Goal: Task Accomplishment & Management: Manage account settings

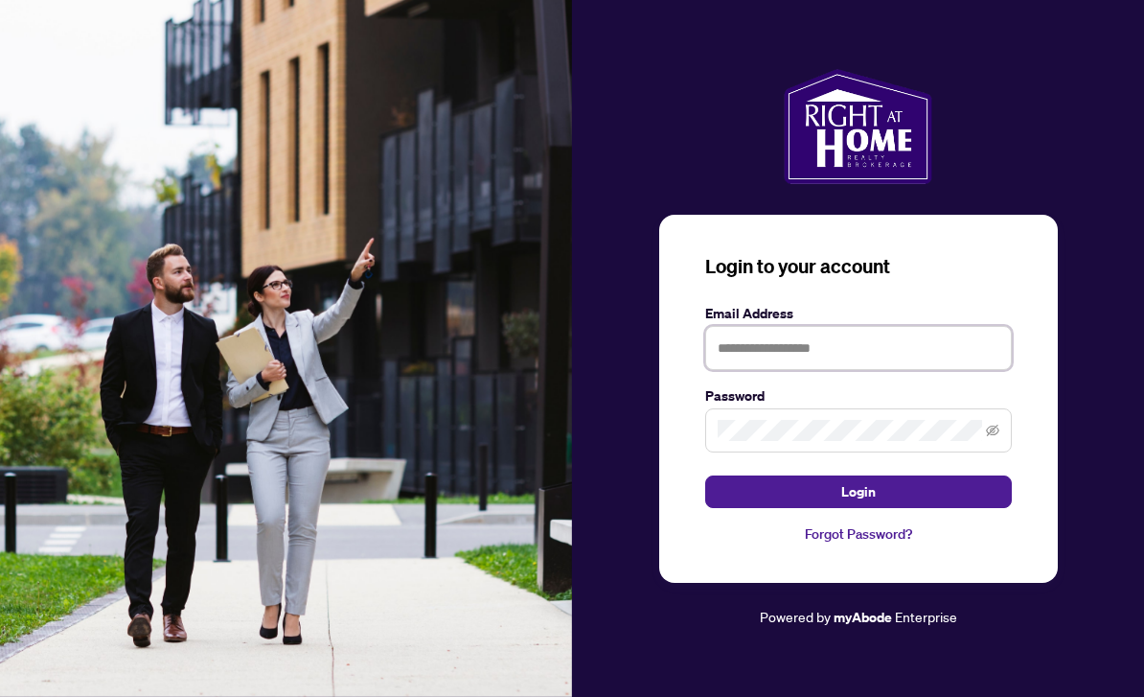
click at [899, 374] on div "Login to your account Email Address Password Login Forgot Password?" at bounding box center [858, 399] width 399 height 368
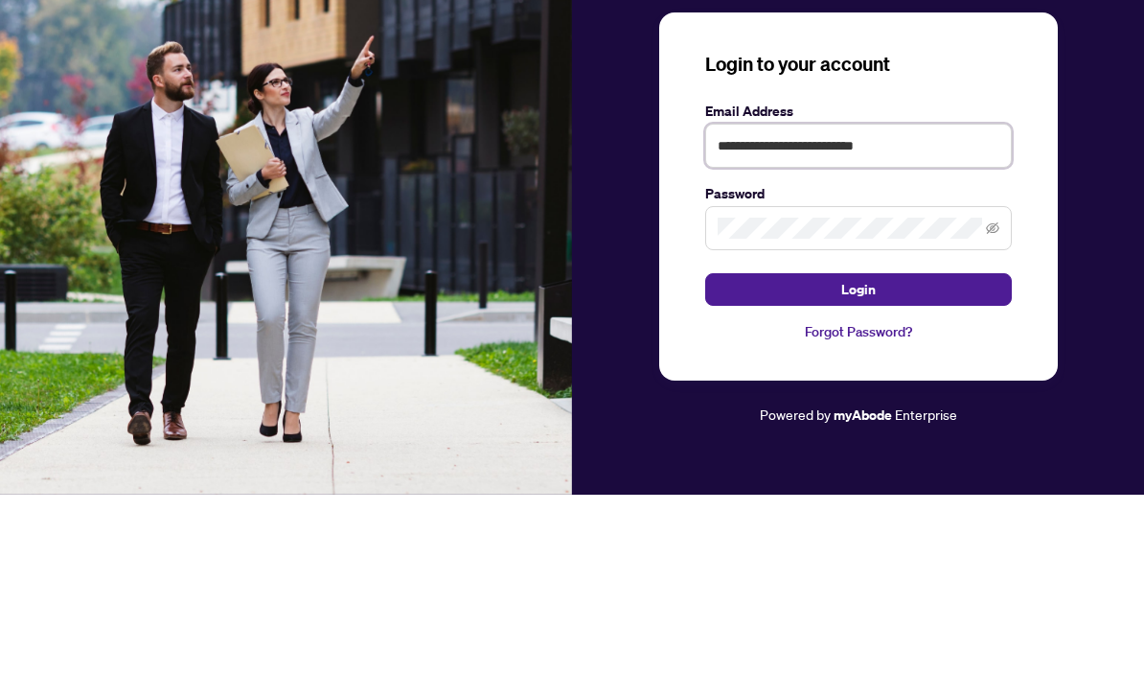
type input "**********"
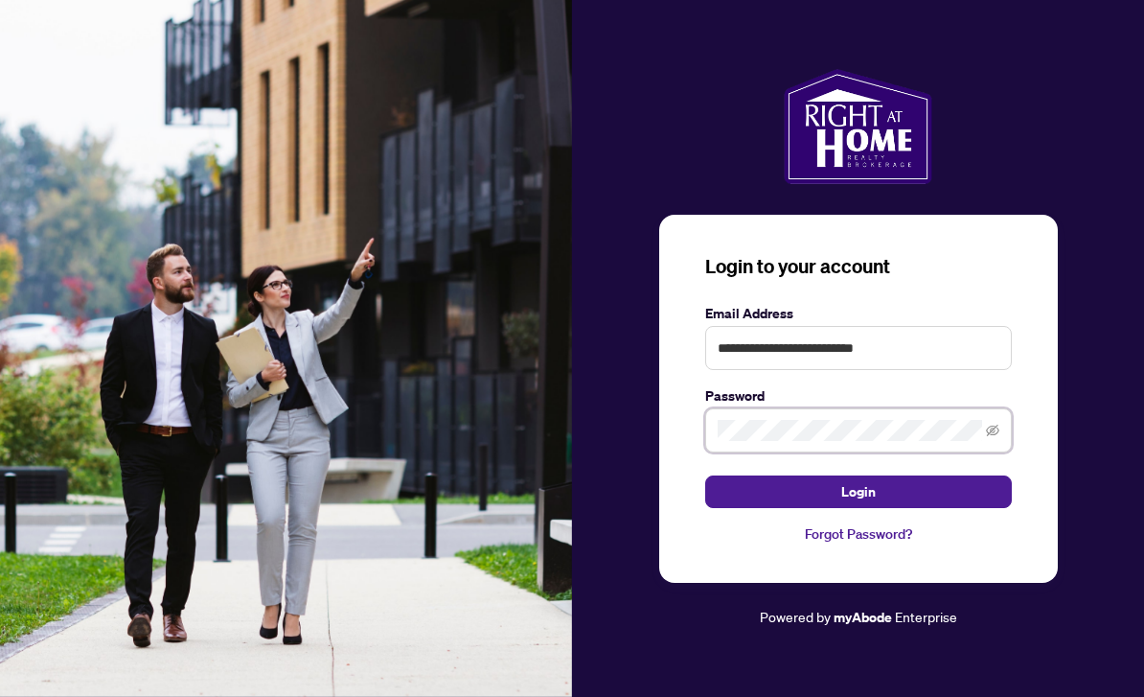
click at [858, 475] on button "Login" at bounding box center [858, 491] width 307 height 33
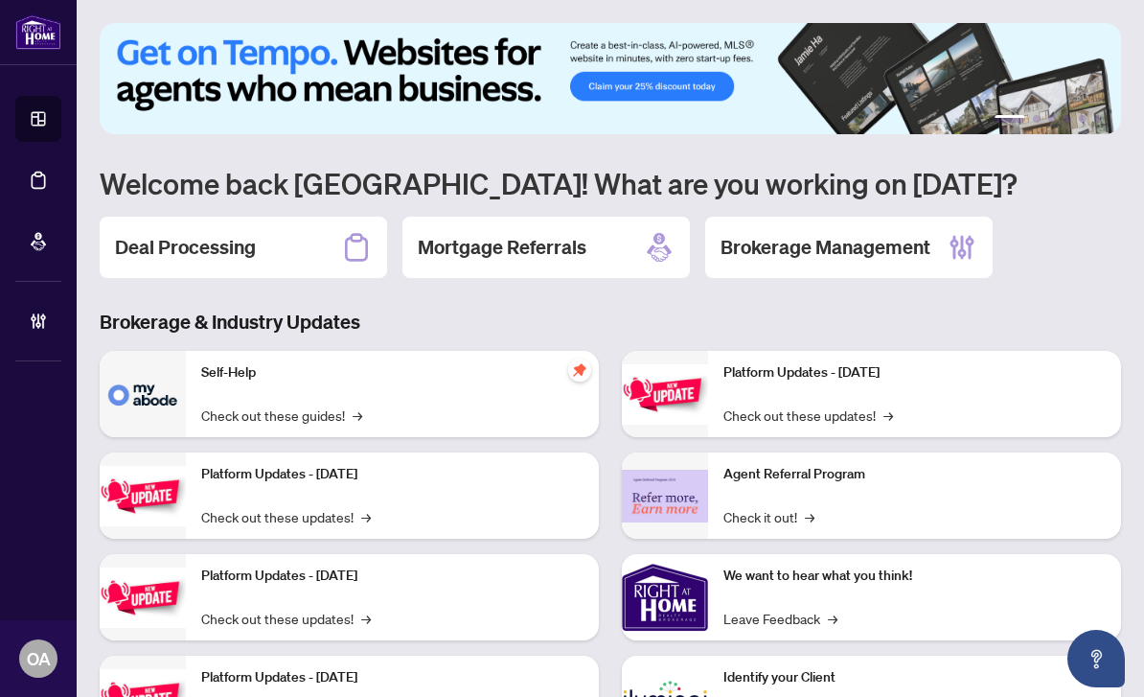
click at [285, 236] on div "Deal Processing" at bounding box center [244, 247] width 288 height 61
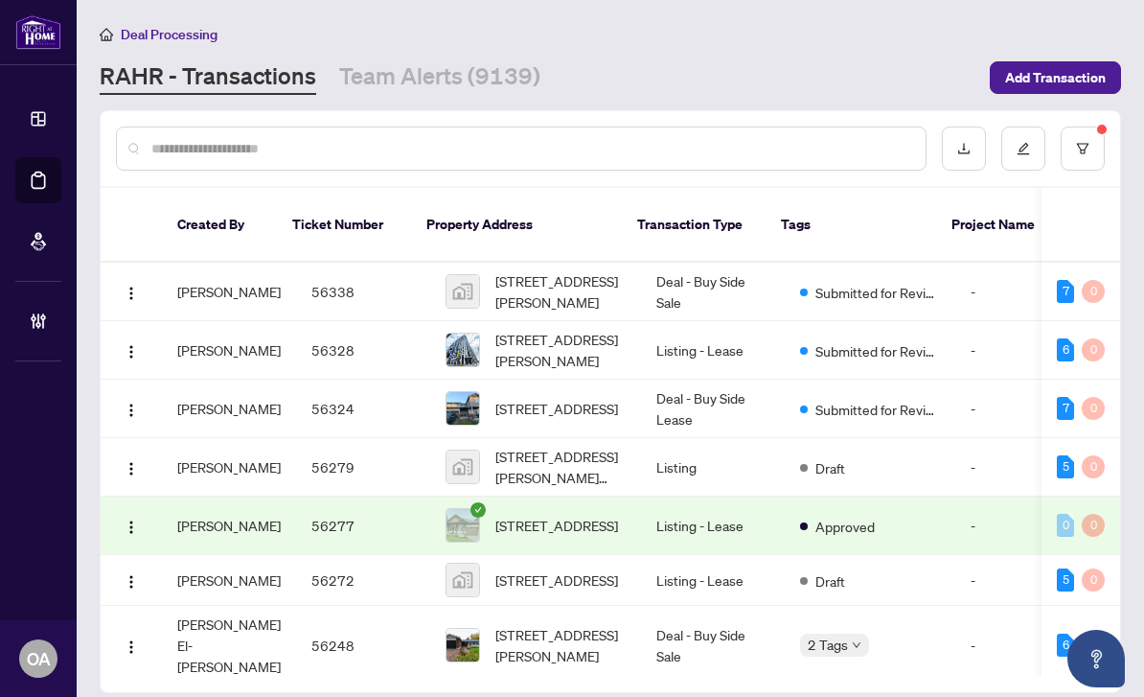
click at [408, 145] on input "text" at bounding box center [530, 148] width 759 height 21
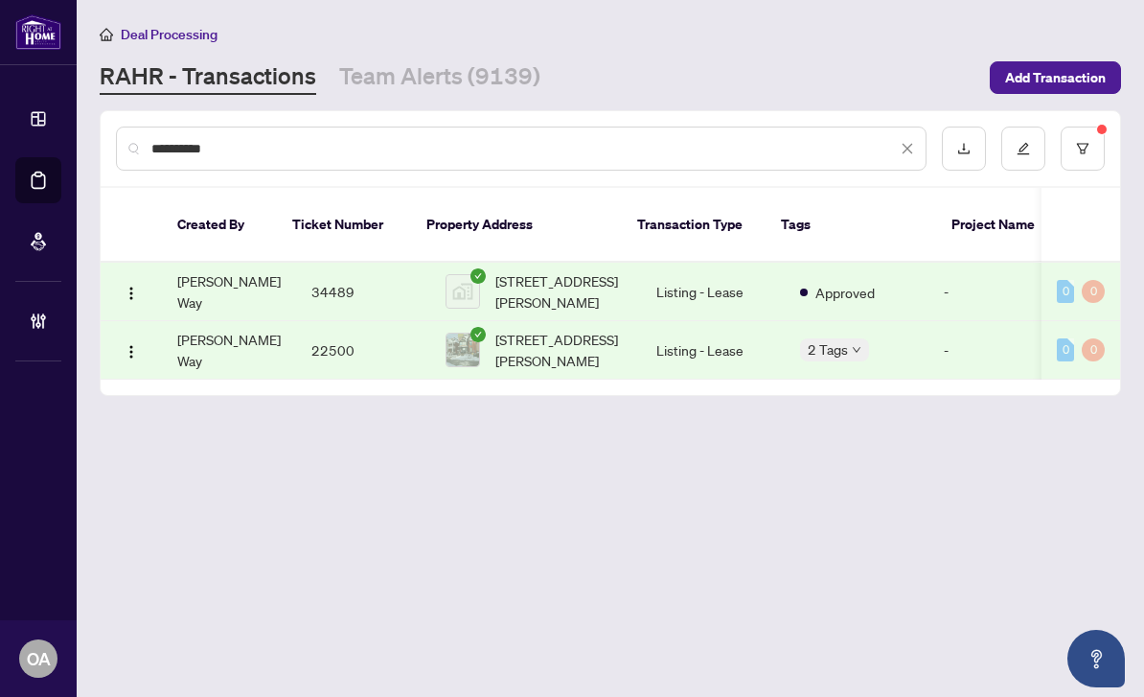
type input "**********"
drag, startPoint x: 408, startPoint y: 85, endPoint x: 814, endPoint y: 271, distance: 446.0
click at [0, 0] on html "**********" at bounding box center [572, 348] width 1144 height 697
click at [814, 338] on span "2 Tags" at bounding box center [828, 349] width 40 height 22
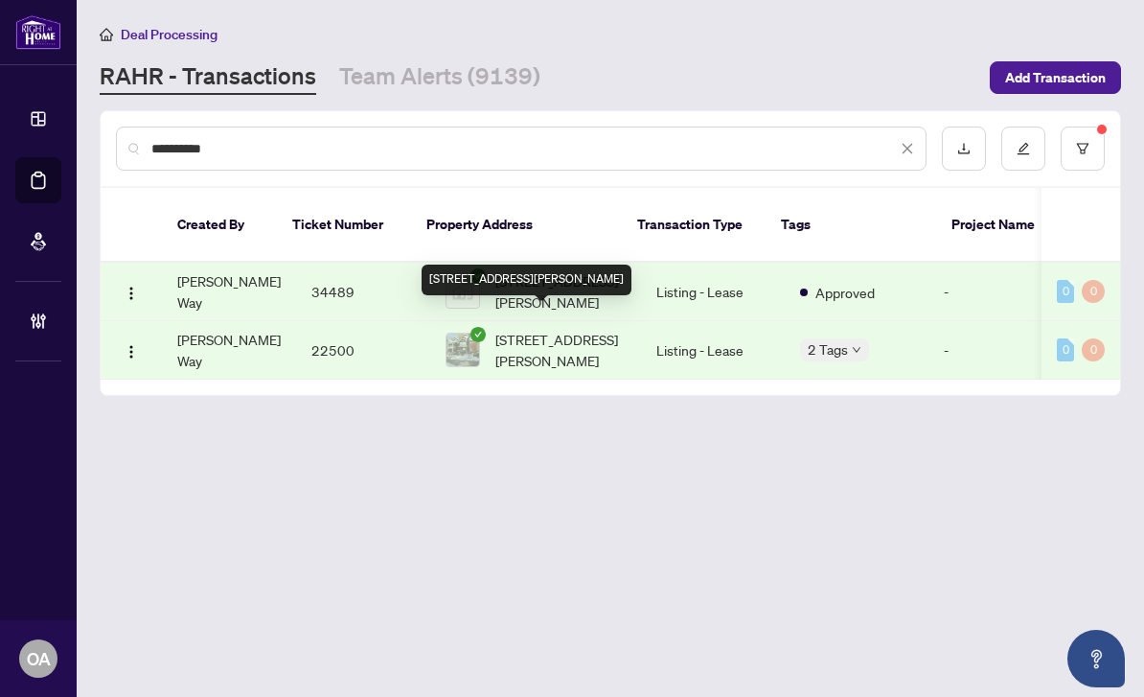
click at [504, 329] on span "249 Mcleod St, Ottawa Centre, Ontario K2P 1A1, Canada" at bounding box center [560, 350] width 130 height 42
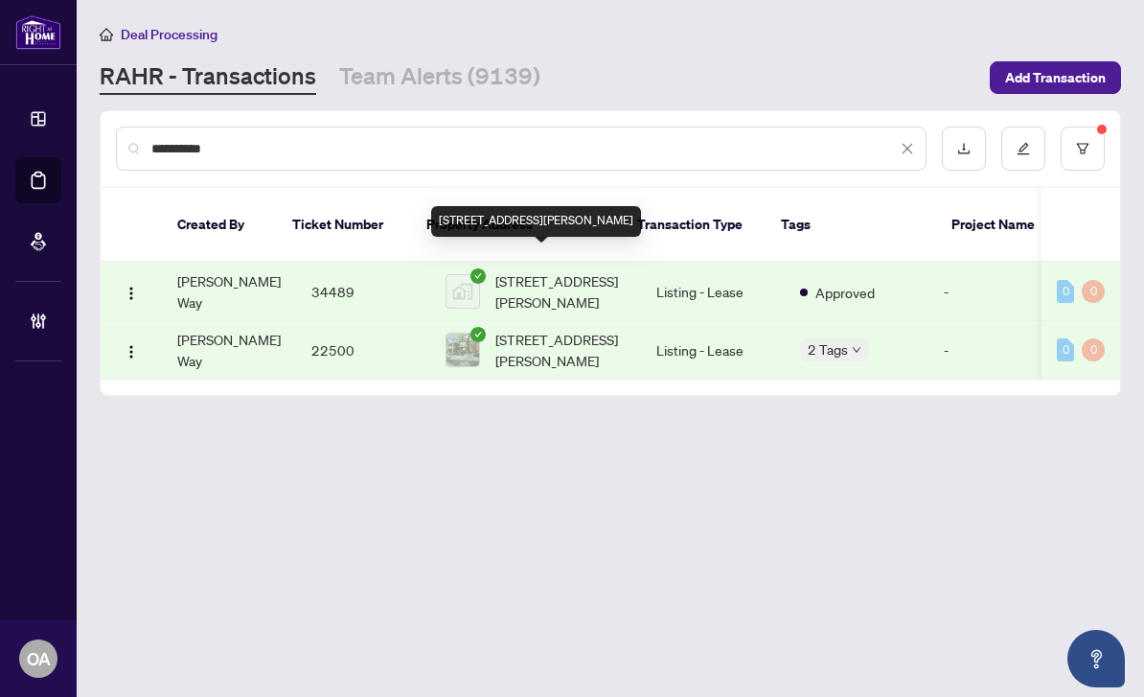
click at [571, 270] on span "249 McLeod Street, Ottawa, ON, Canada" at bounding box center [560, 291] width 130 height 42
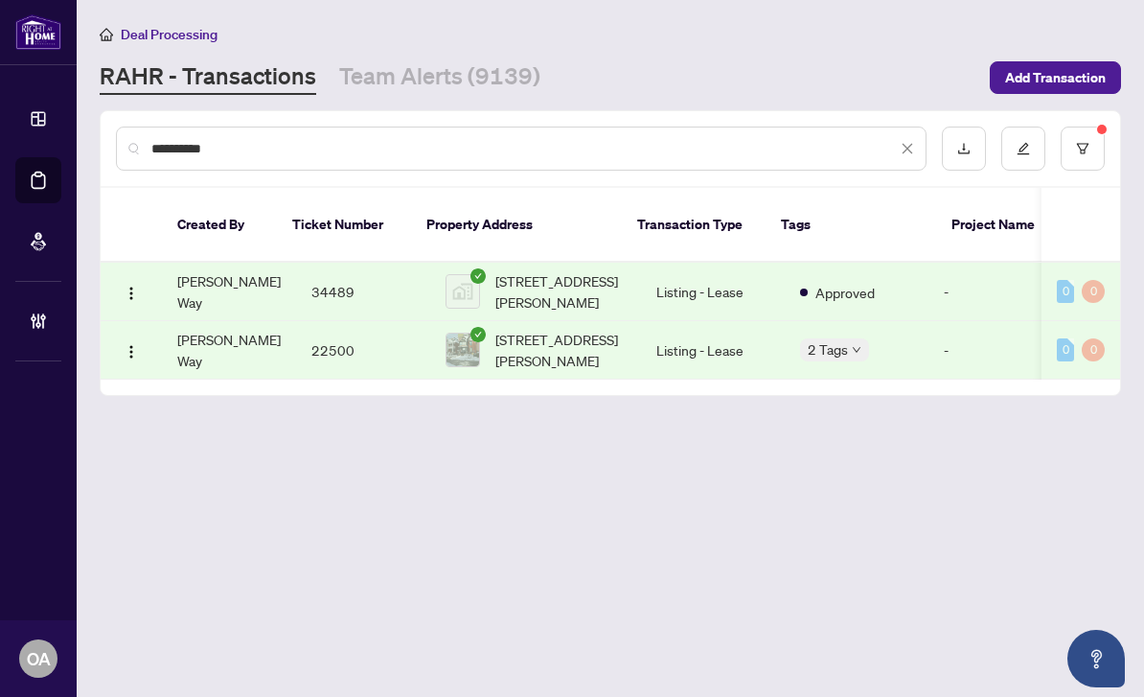
click at [341, 321] on td "22500" at bounding box center [363, 350] width 134 height 58
click at [347, 263] on td "34489" at bounding box center [363, 292] width 134 height 58
click at [423, 60] on link "Team Alerts (9139)" at bounding box center [439, 77] width 201 height 35
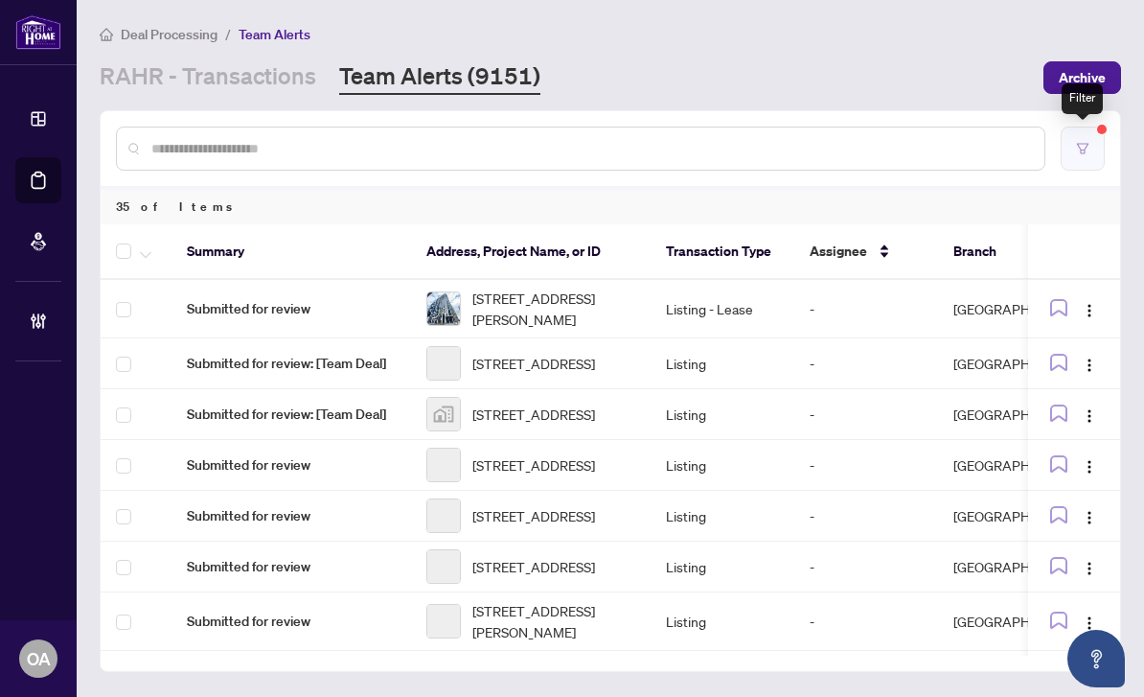
click at [1083, 127] on button "button" at bounding box center [1083, 149] width 44 height 44
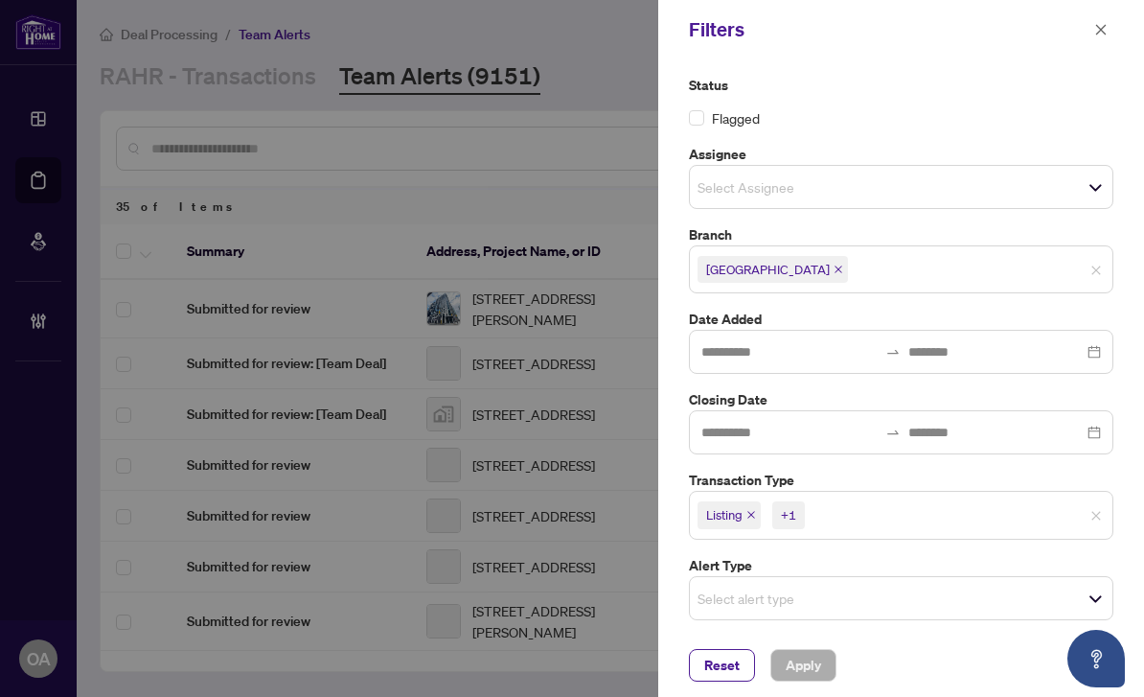
scroll to position [100, 0]
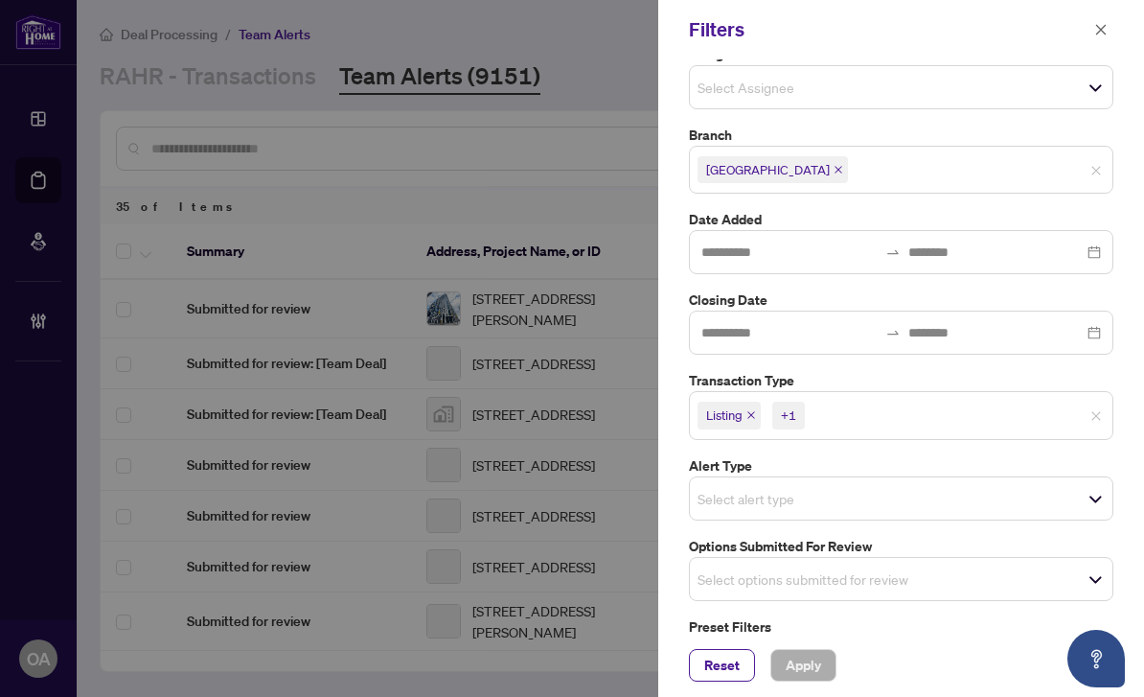
click at [600, 53] on div at bounding box center [572, 348] width 1144 height 697
click at [1102, 38] on span "button" at bounding box center [1100, 29] width 13 height 31
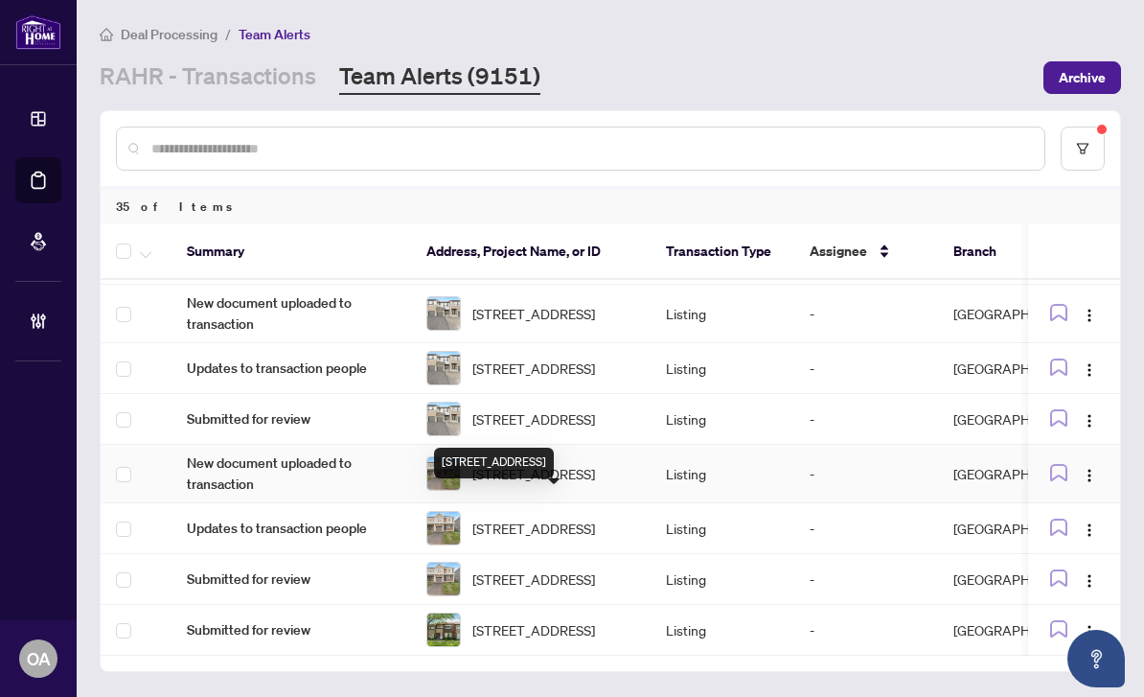
scroll to position [61, 0]
click at [1088, 573] on img "button" at bounding box center [1089, 580] width 15 height 15
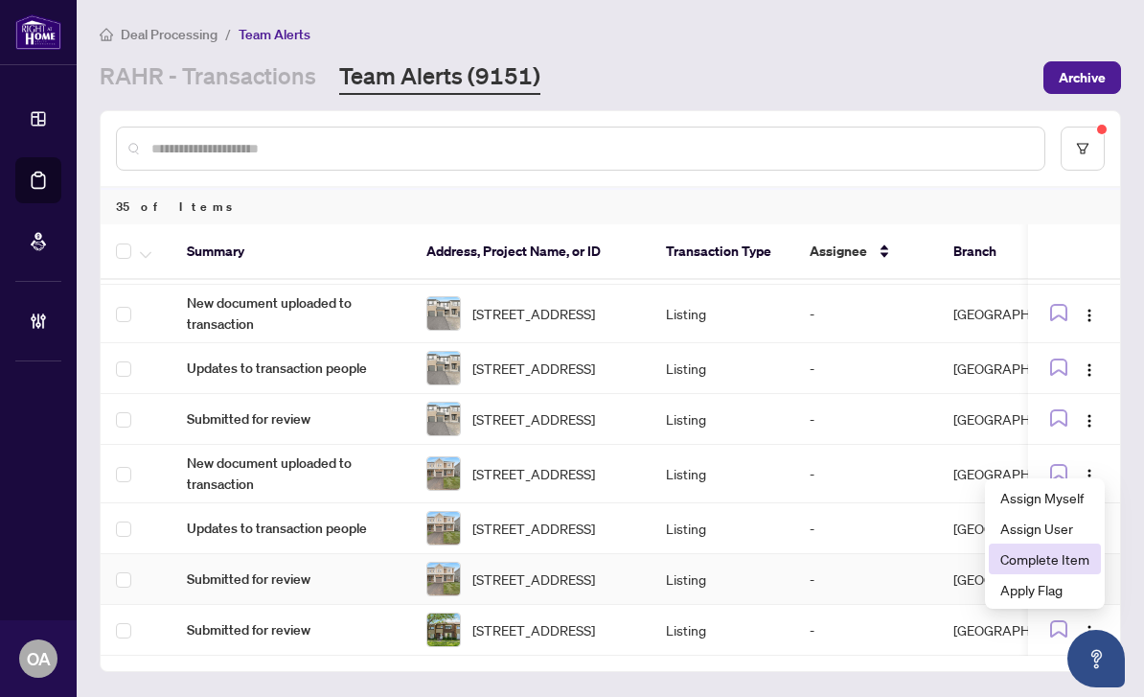
click at [1073, 548] on span "Complete Item" at bounding box center [1045, 558] width 89 height 21
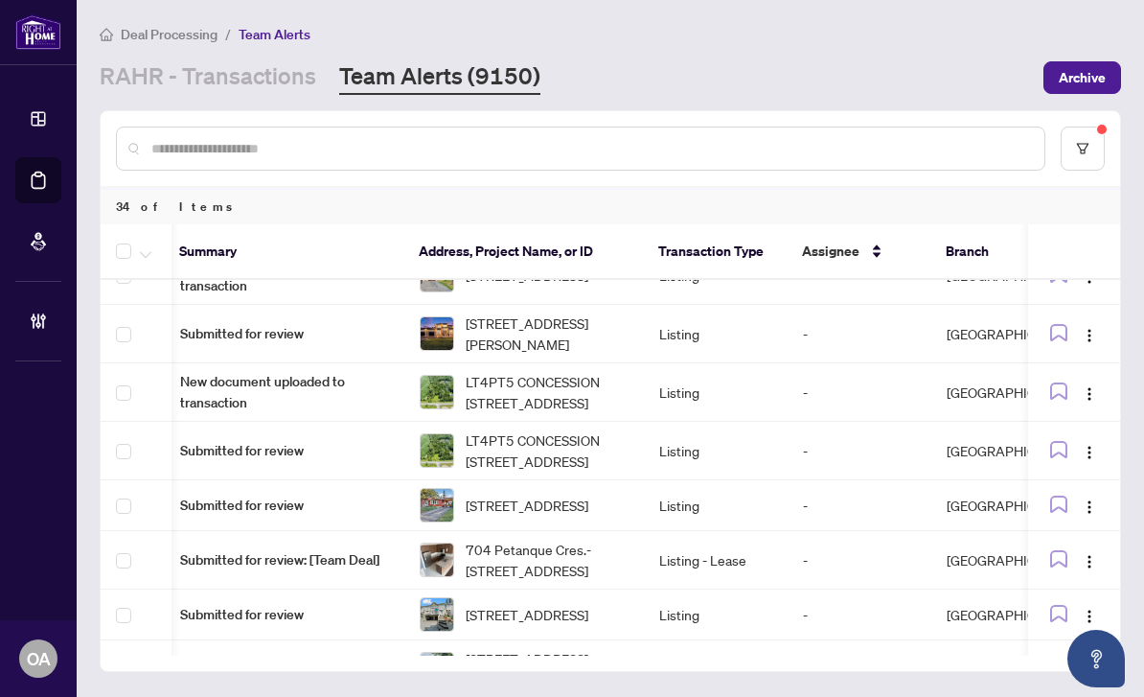
scroll to position [0, 7]
click at [1082, 444] on img "button" at bounding box center [1089, 451] width 15 height 15
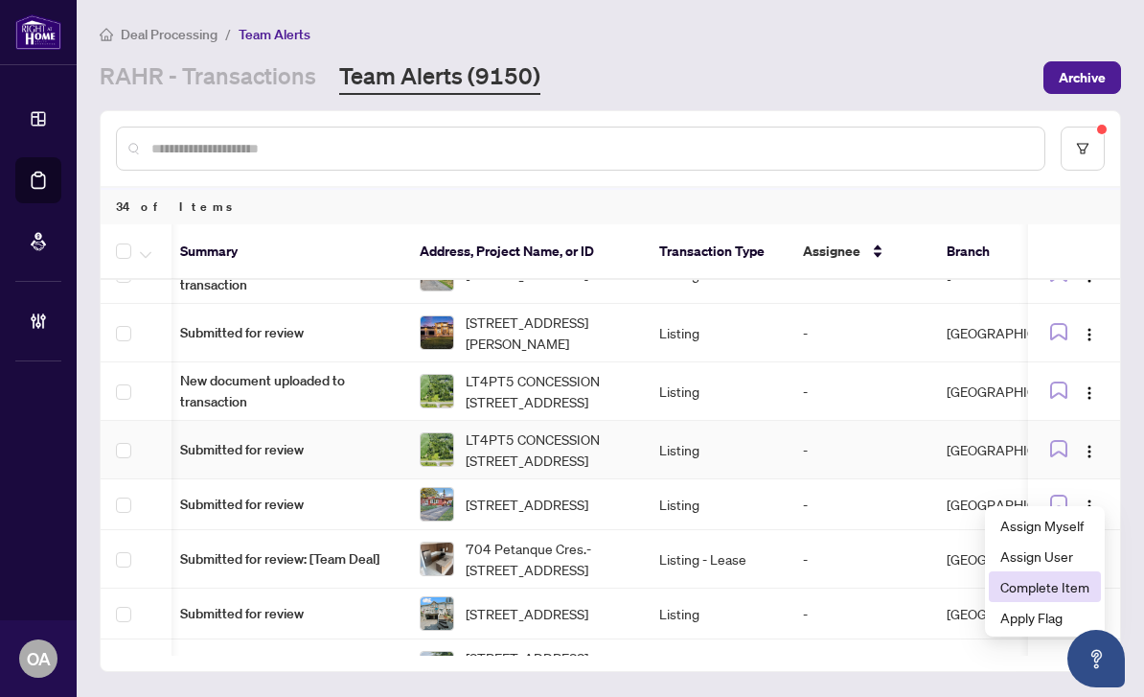
click at [1064, 576] on span "Complete Item" at bounding box center [1045, 586] width 89 height 21
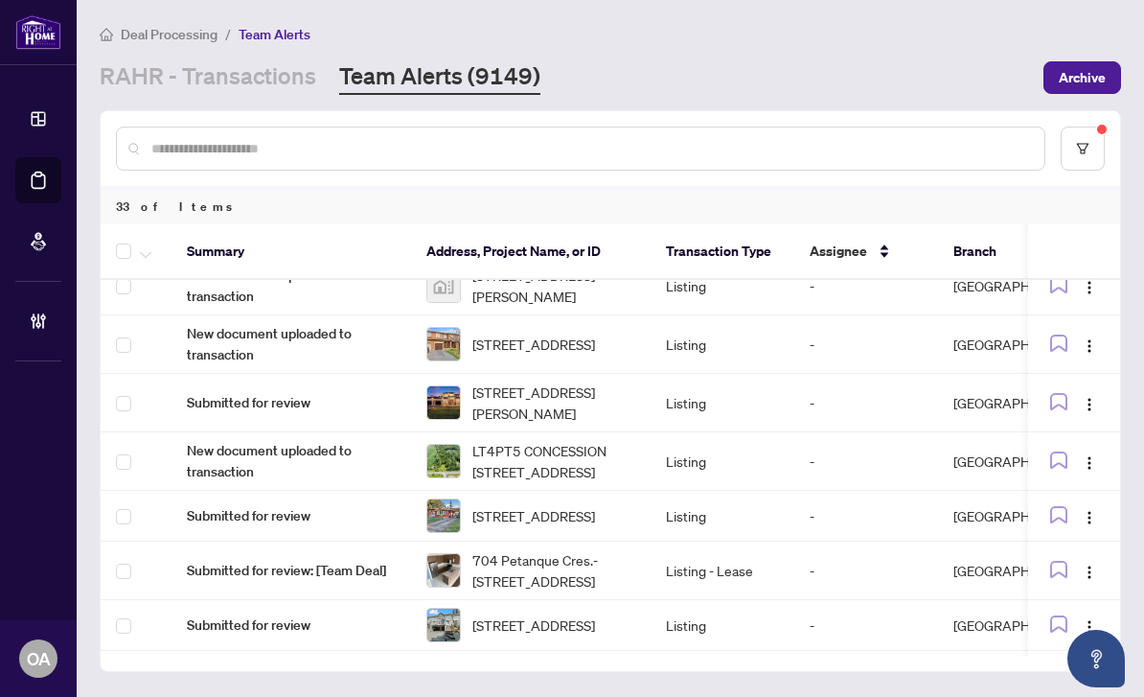
scroll to position [0, 0]
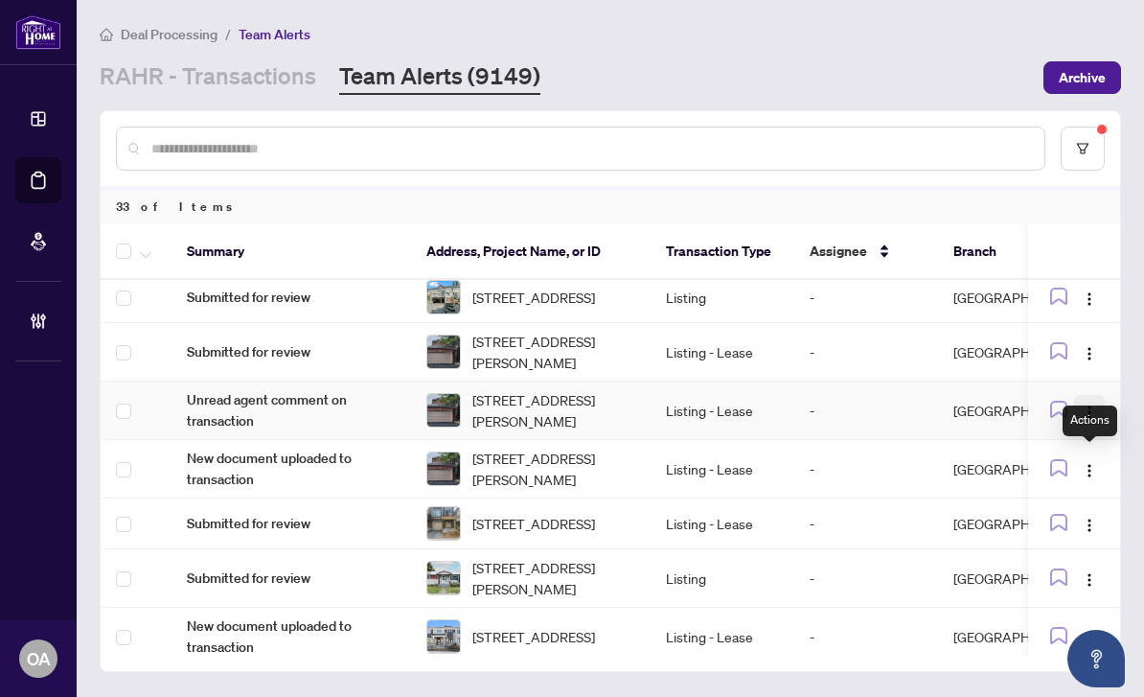
click at [1089, 404] on img "button" at bounding box center [1089, 411] width 15 height 15
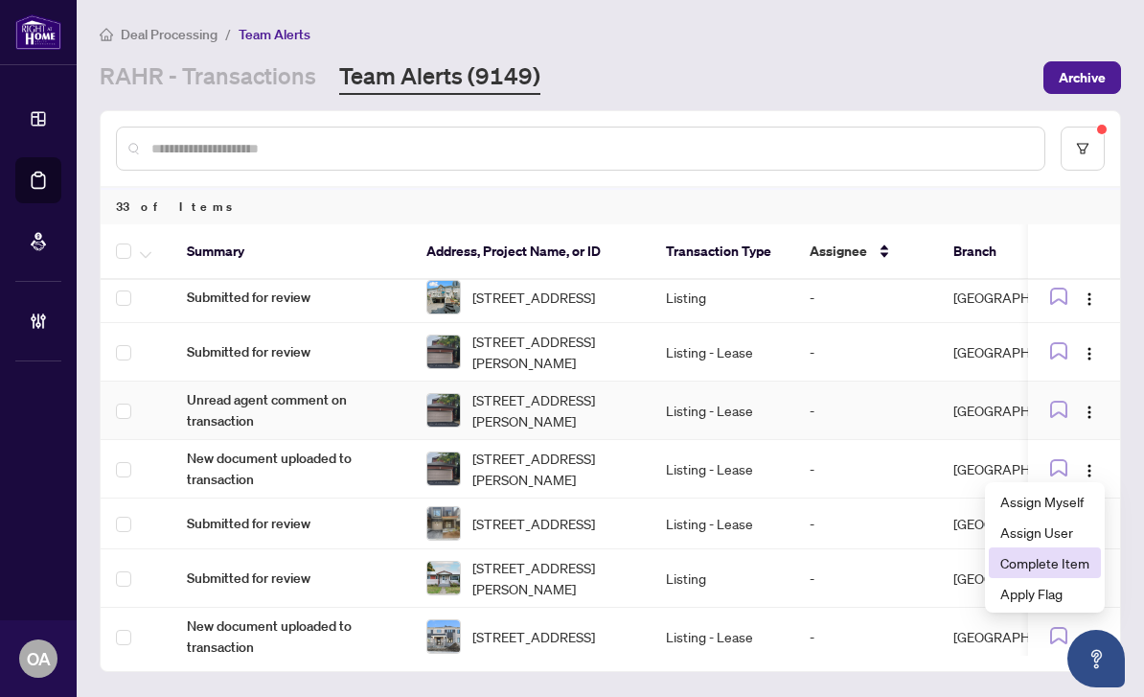
click at [1062, 552] on span "Complete Item" at bounding box center [1045, 562] width 89 height 21
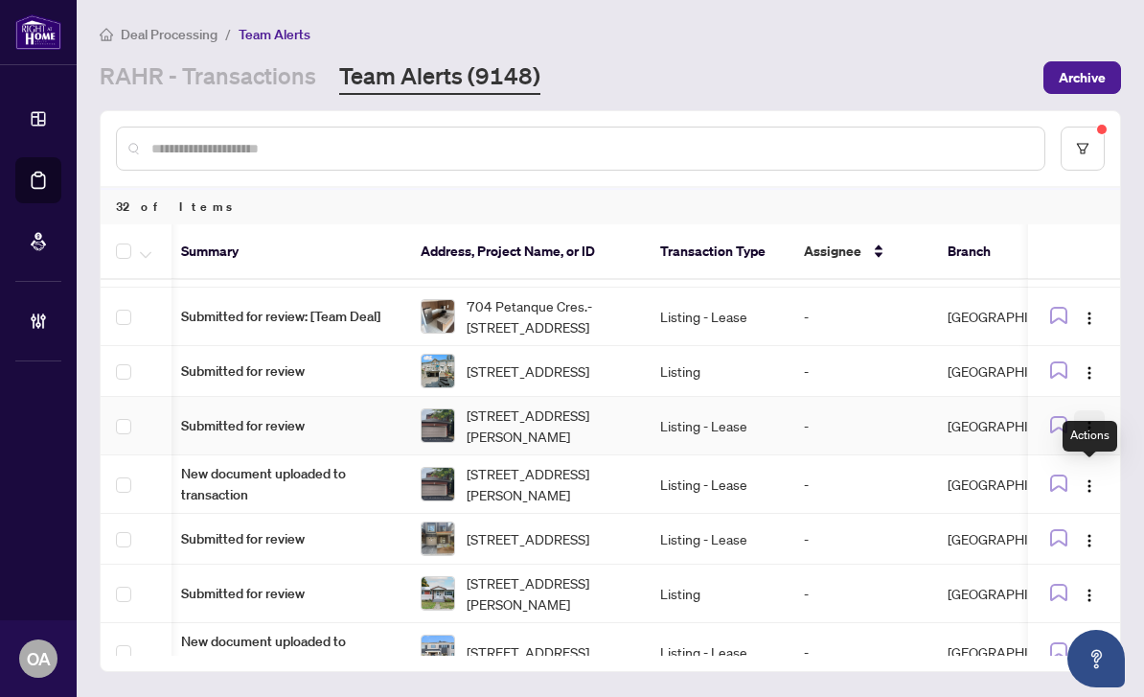
click at [1092, 420] on img "button" at bounding box center [1089, 427] width 15 height 15
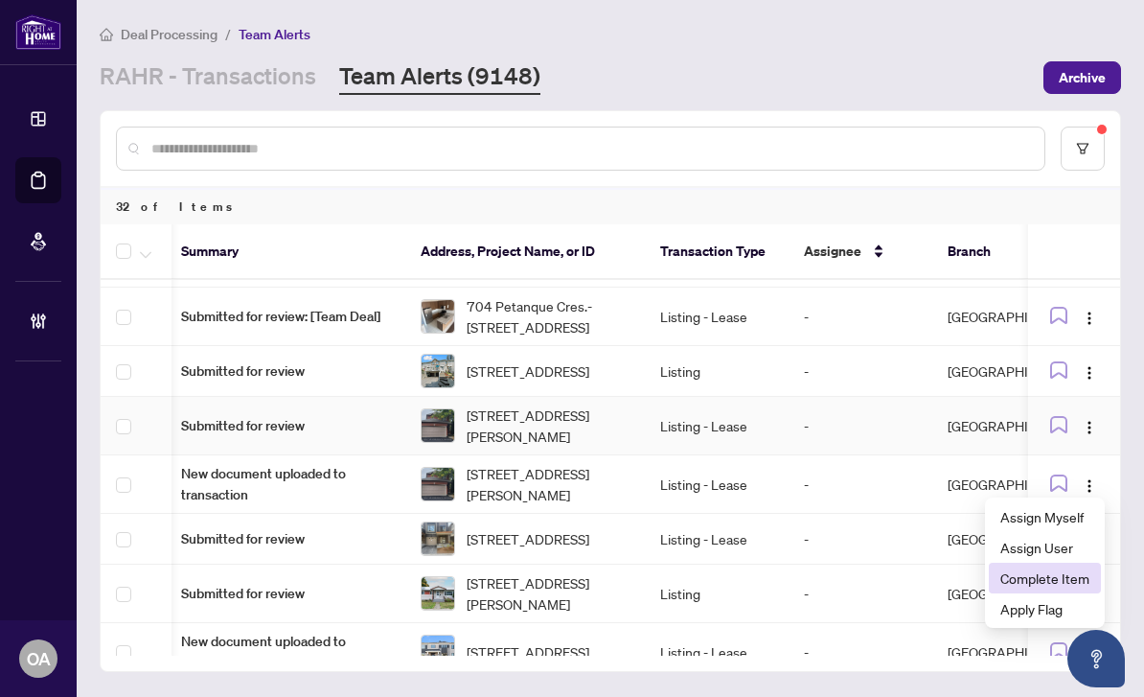
click at [1045, 567] on span "Complete Item" at bounding box center [1045, 577] width 89 height 21
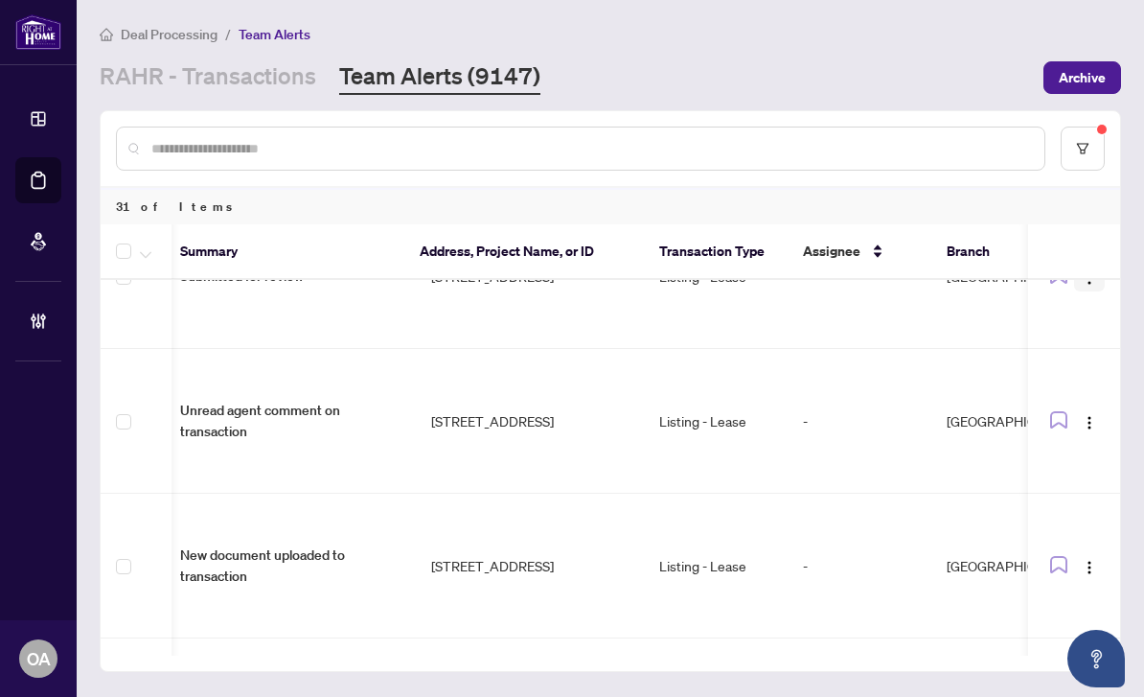
click at [1091, 272] on img "button" at bounding box center [1089, 277] width 15 height 15
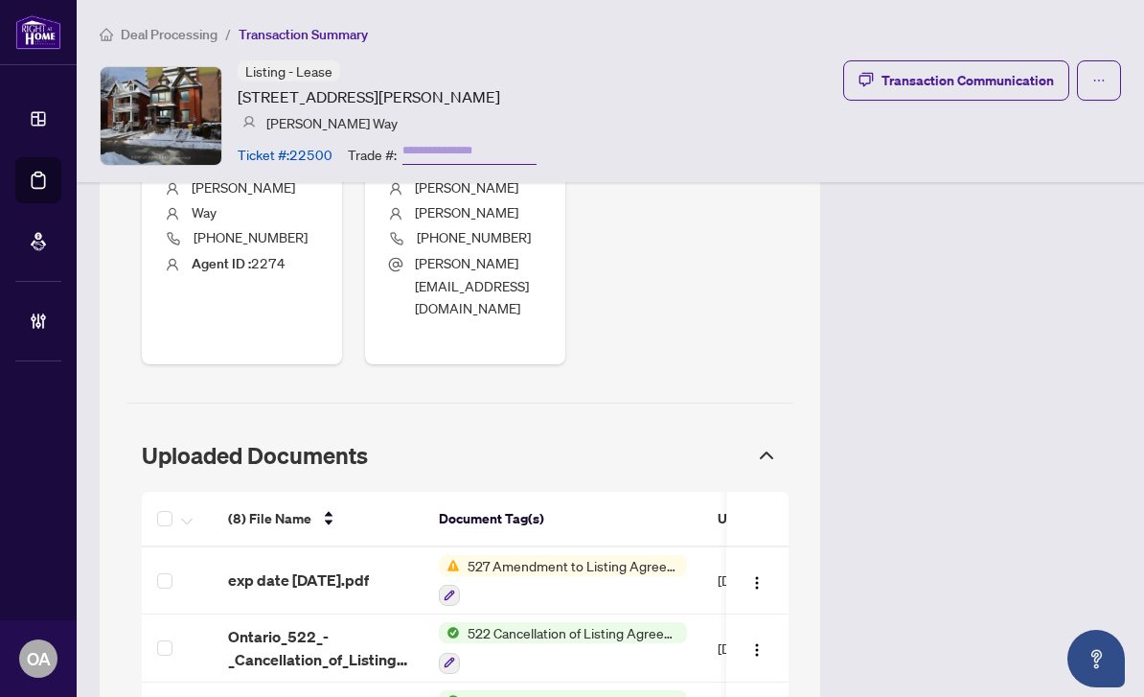
scroll to position [1128, 0]
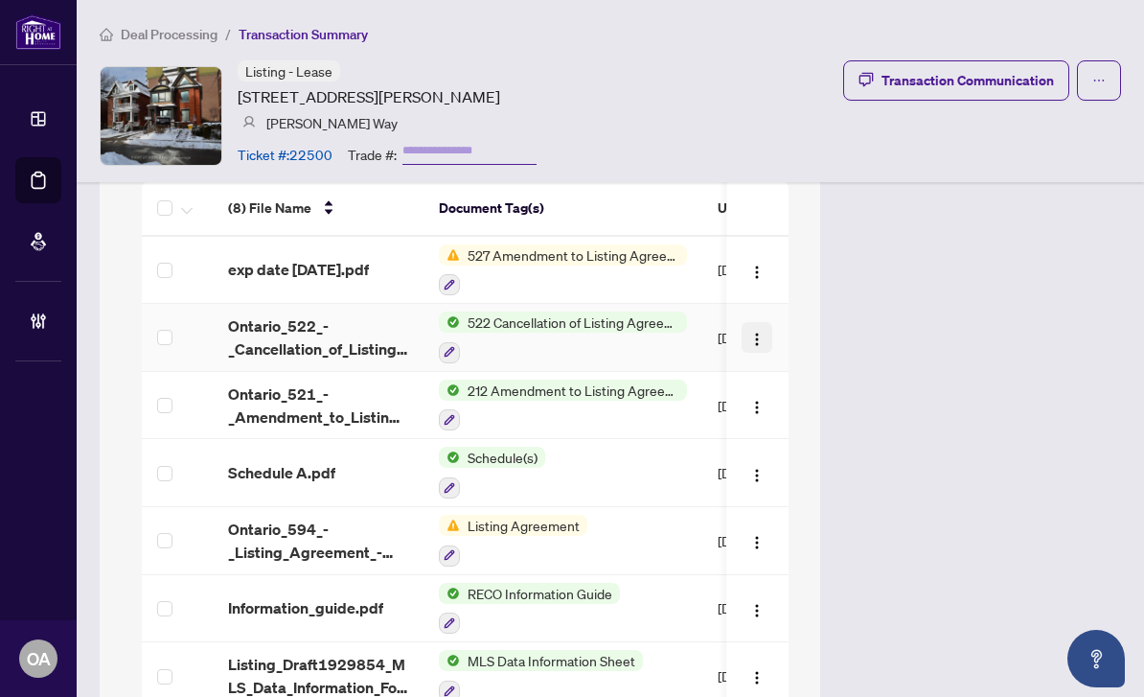
click at [759, 332] on img "button" at bounding box center [757, 339] width 15 height 15
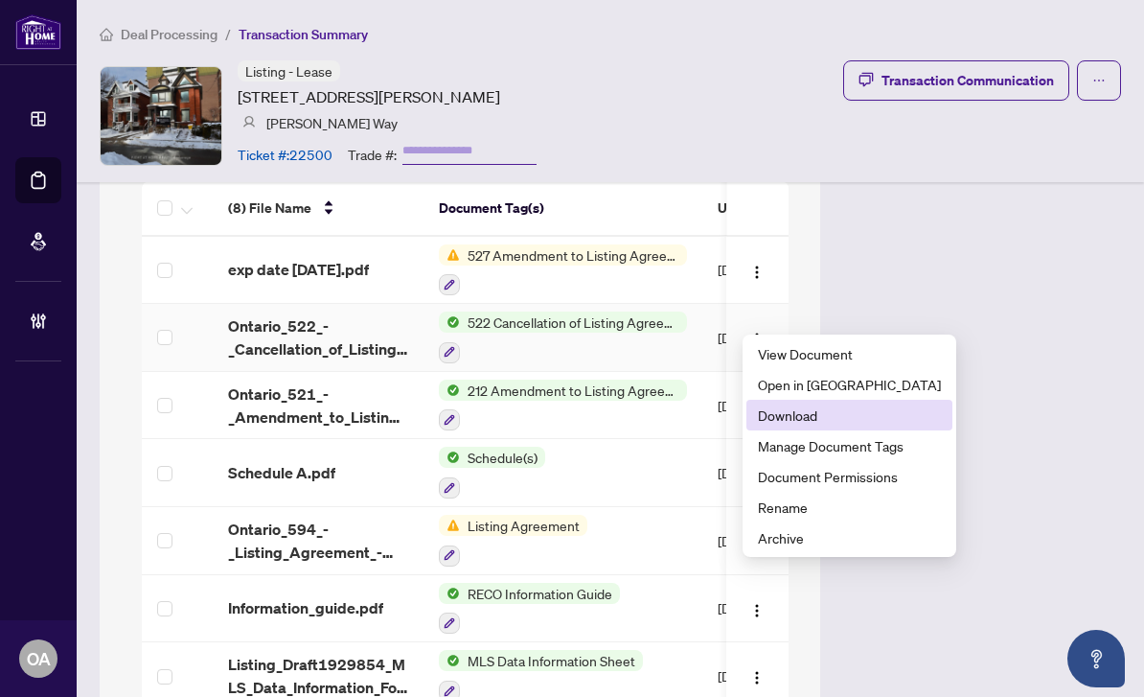
click at [791, 416] on span "Download" at bounding box center [849, 414] width 183 height 21
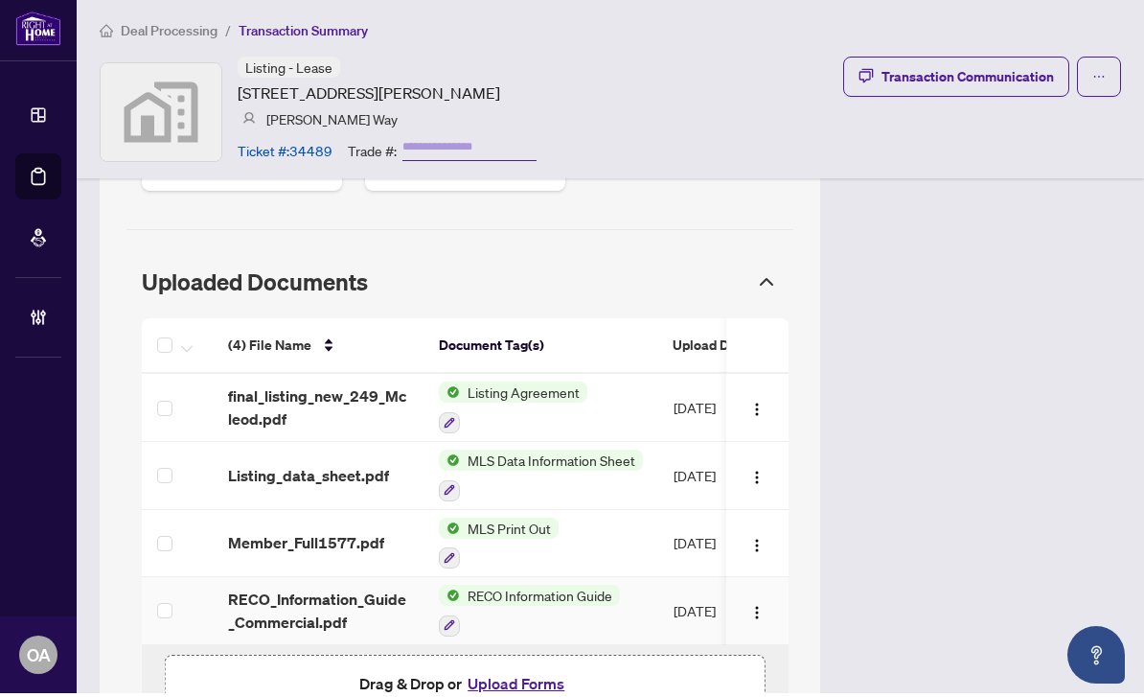
scroll to position [1058, 0]
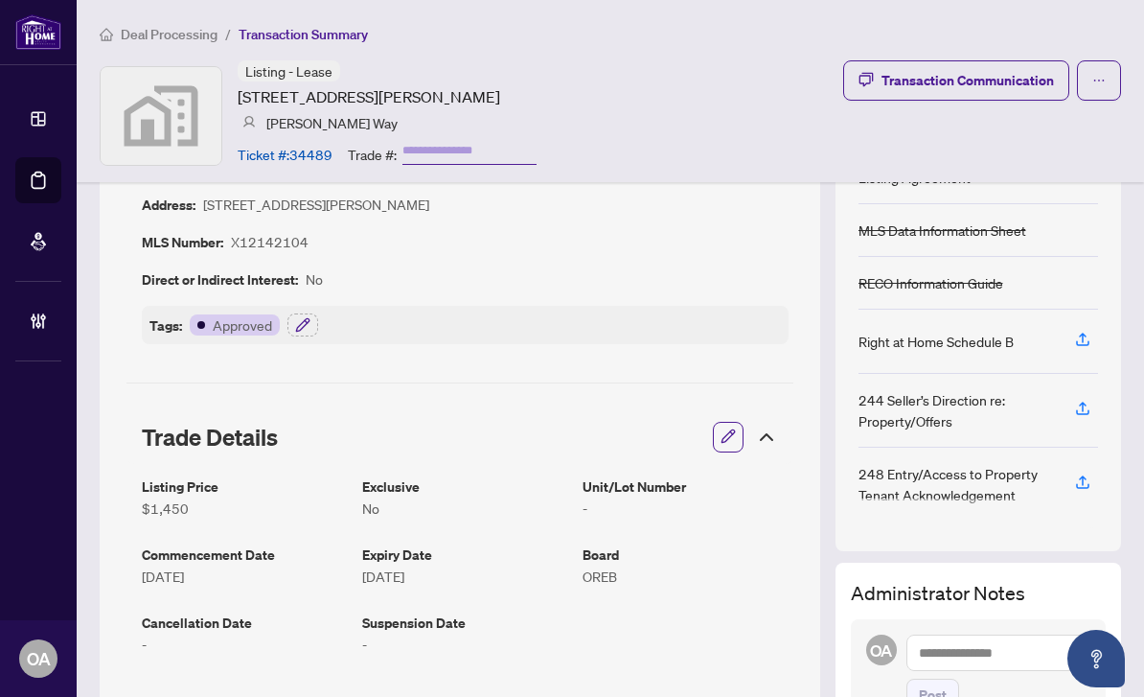
scroll to position [132, 0]
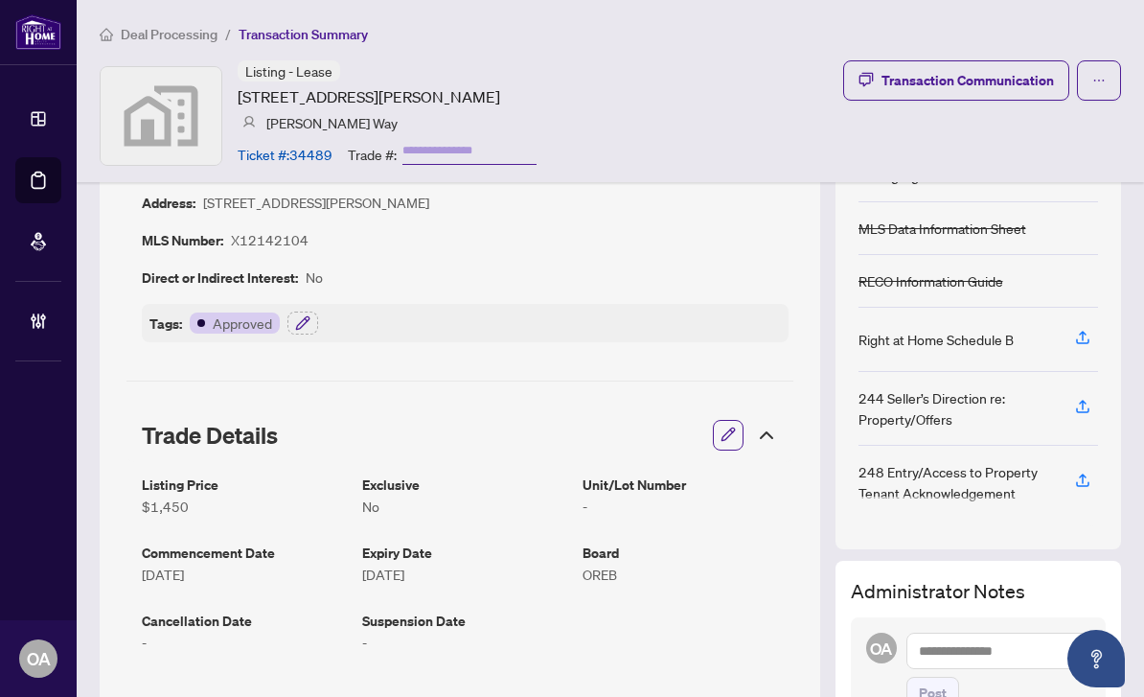
click at [296, 245] on article "X12142104" at bounding box center [270, 240] width 78 height 22
drag, startPoint x: 309, startPoint y: 242, endPoint x: 236, endPoint y: 240, distance: 72.9
click at [236, 243] on div "Status: Address: [STREET_ADDRESS][PERSON_NAME] MLS Number: X12142104 Direct or …" at bounding box center [465, 247] width 647 height 189
copy article "X12142104"
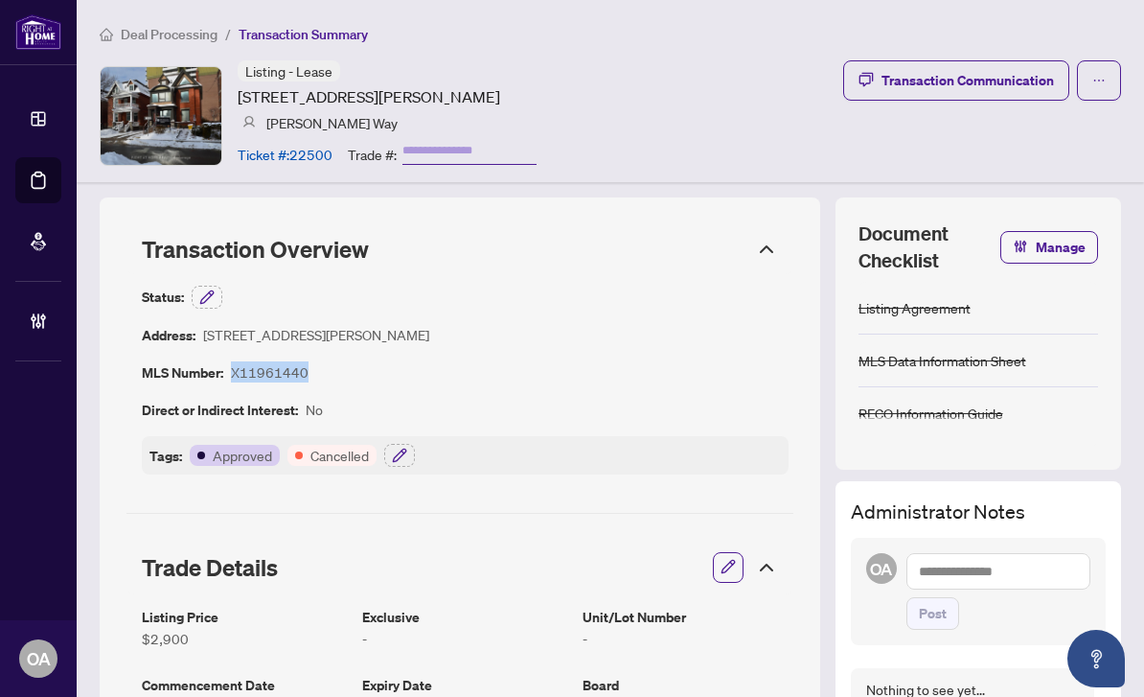
drag, startPoint x: 304, startPoint y: 376, endPoint x: 232, endPoint y: 378, distance: 71.9
click at [232, 378] on article "X11961440" at bounding box center [270, 372] width 78 height 22
copy article "X11961440"
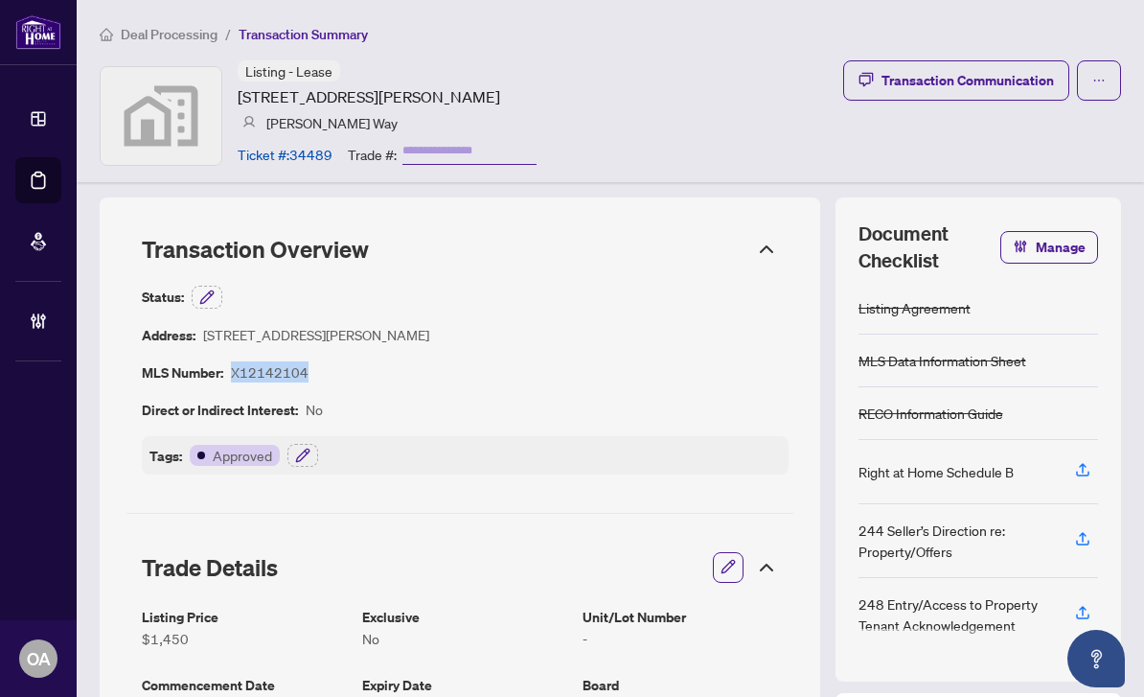
drag, startPoint x: 312, startPoint y: 368, endPoint x: 227, endPoint y: 372, distance: 85.4
click at [226, 372] on div "Status: Address: [STREET_ADDRESS][PERSON_NAME] MLS Number: X12142104 Direct or …" at bounding box center [465, 380] width 647 height 189
copy div "X12142104"
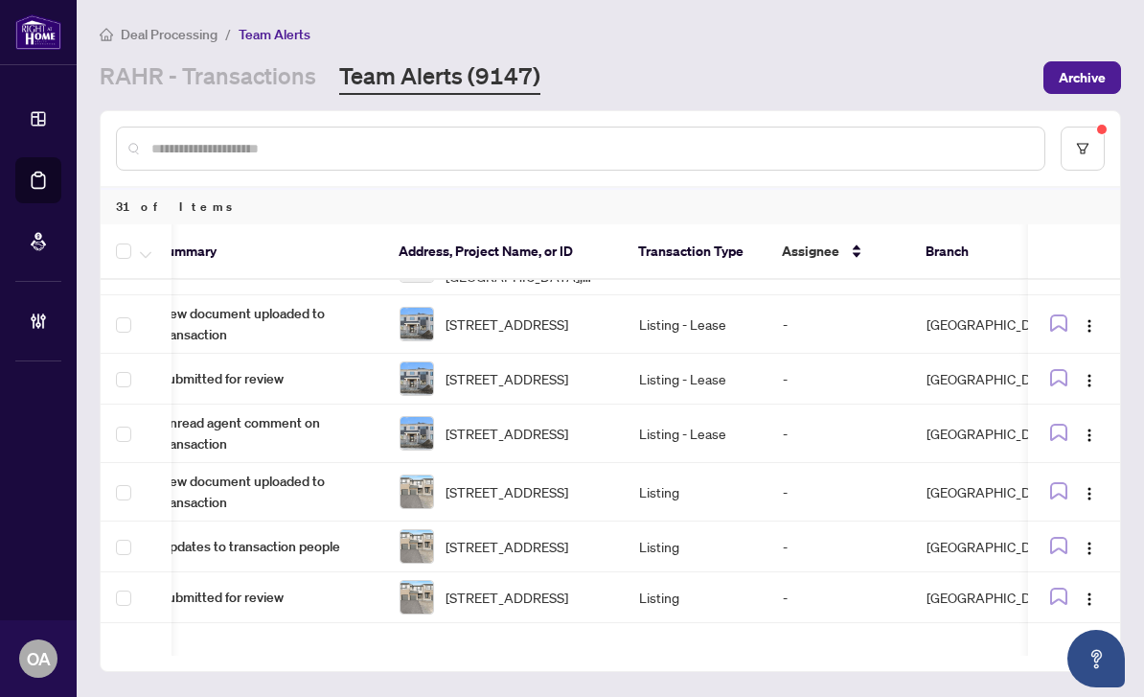
scroll to position [1208, 27]
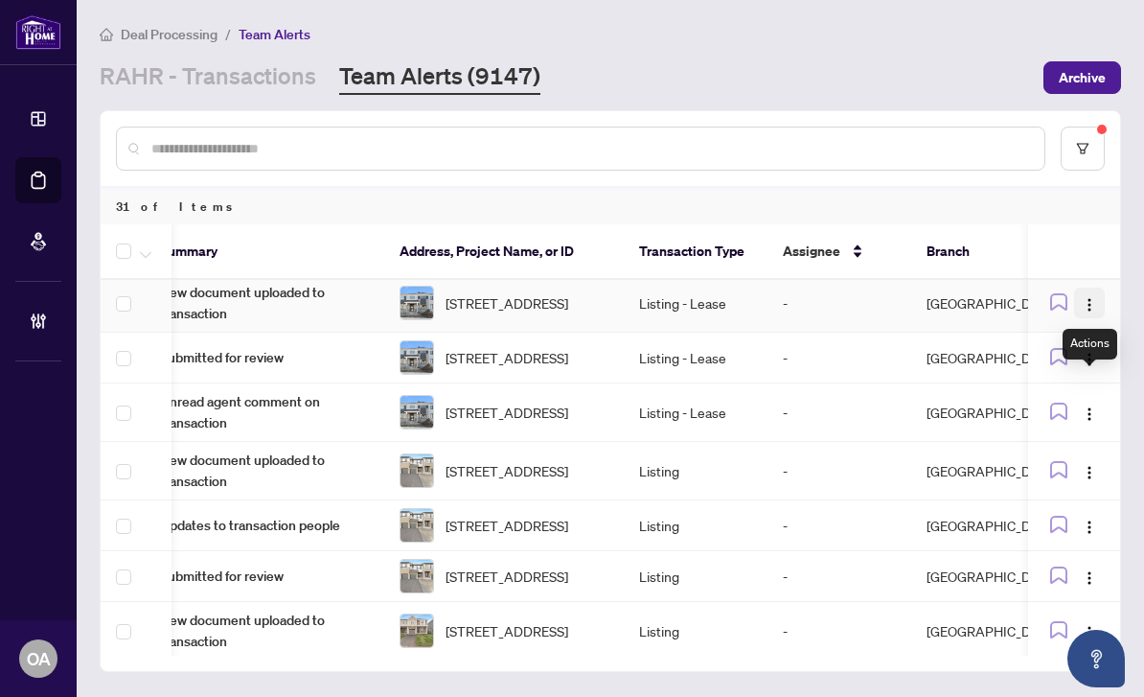
click at [1090, 313] on span "button" at bounding box center [1089, 302] width 15 height 21
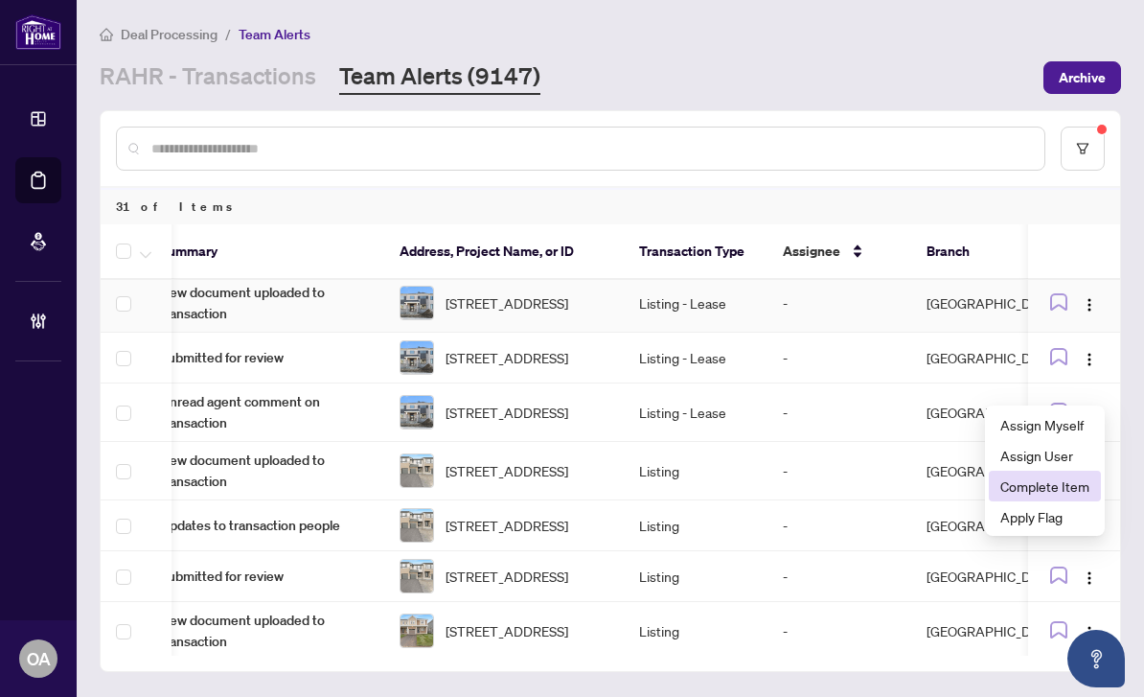
click at [1073, 475] on span "Complete Item" at bounding box center [1045, 485] width 89 height 21
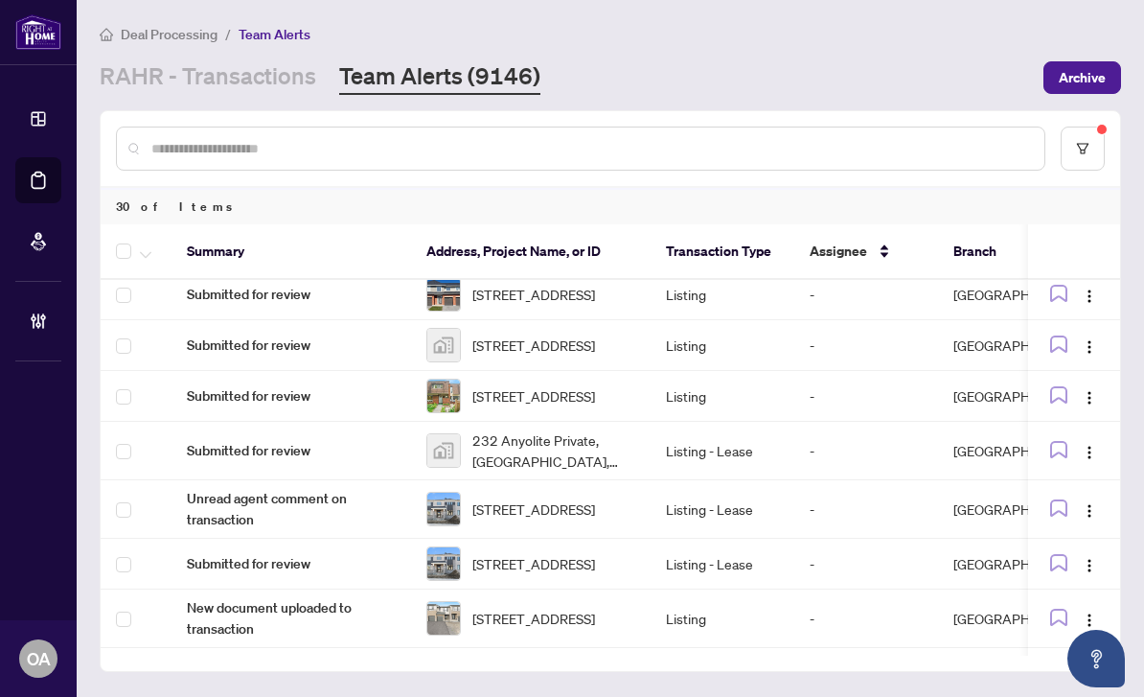
scroll to position [0, 0]
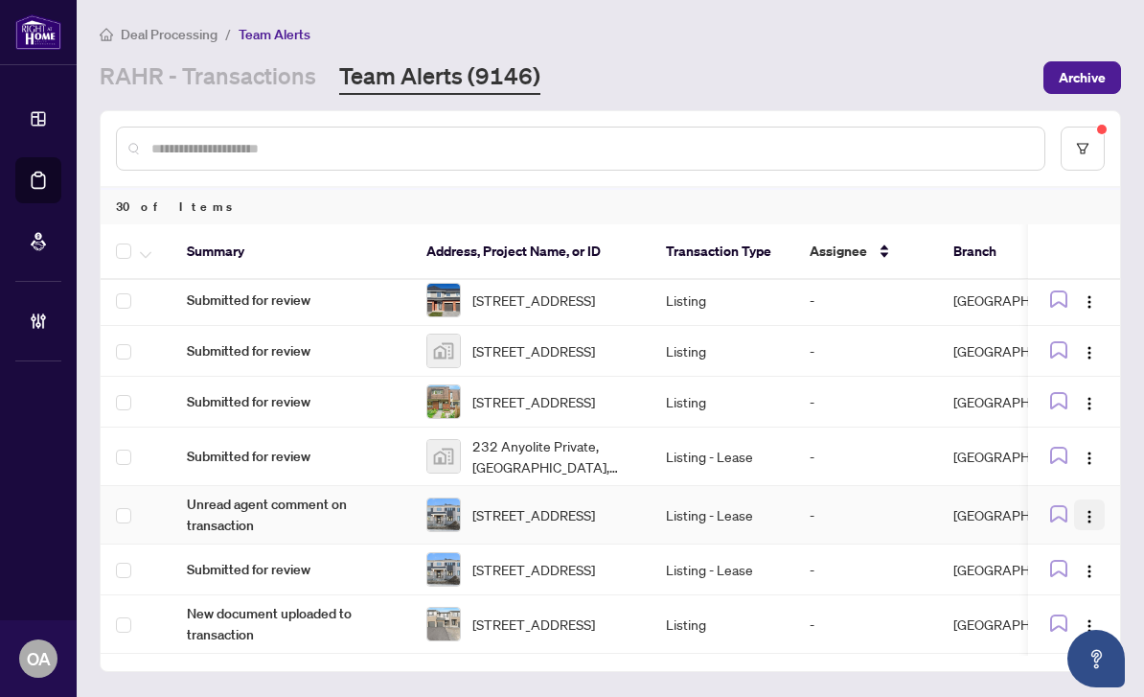
click at [1079, 530] on button "button" at bounding box center [1089, 514] width 31 height 31
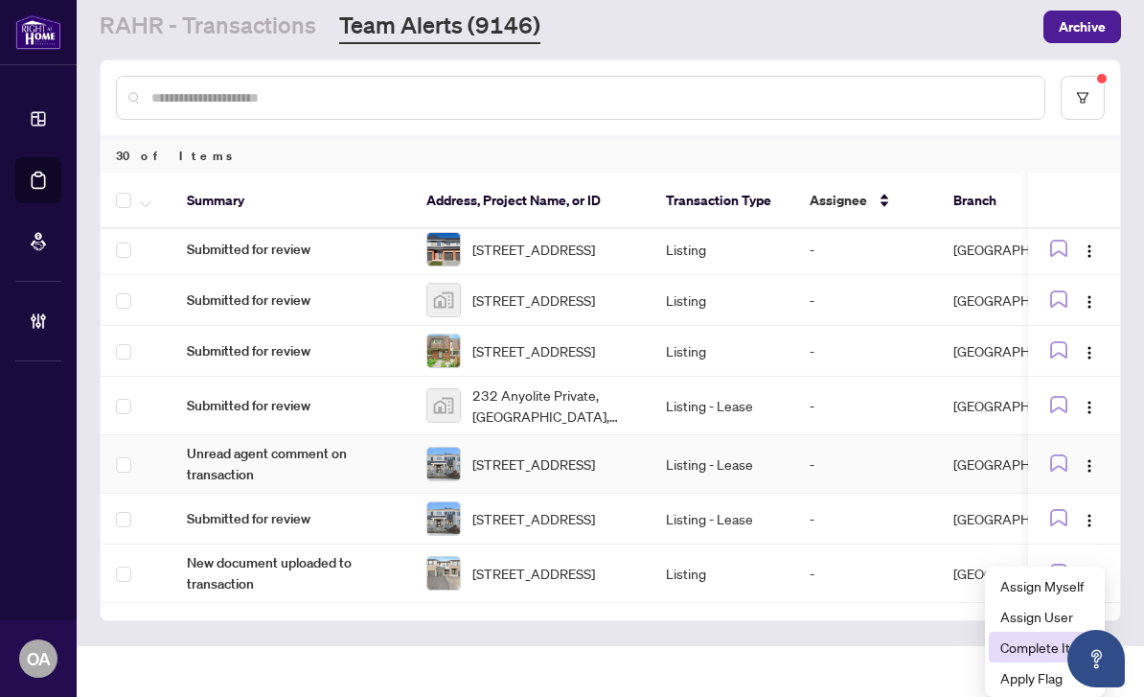
click at [1025, 636] on span "Complete Item" at bounding box center [1045, 646] width 89 height 21
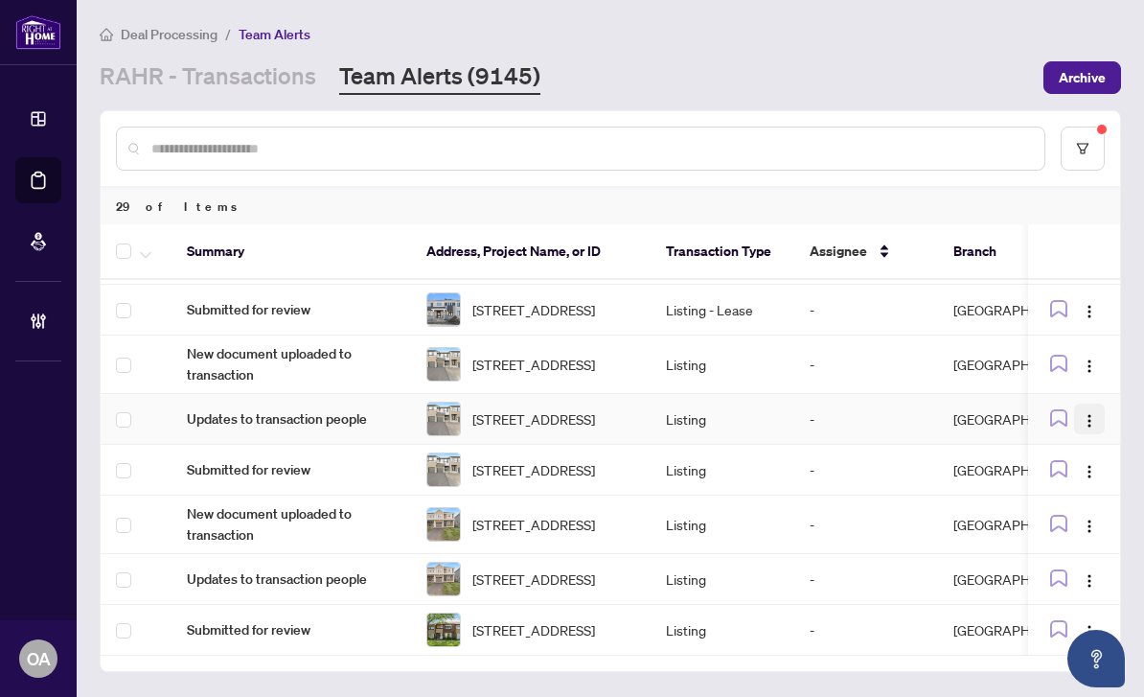
click at [1090, 428] on img "button" at bounding box center [1089, 420] width 15 height 15
click at [1058, 587] on span "Complete Item" at bounding box center [1045, 597] width 89 height 21
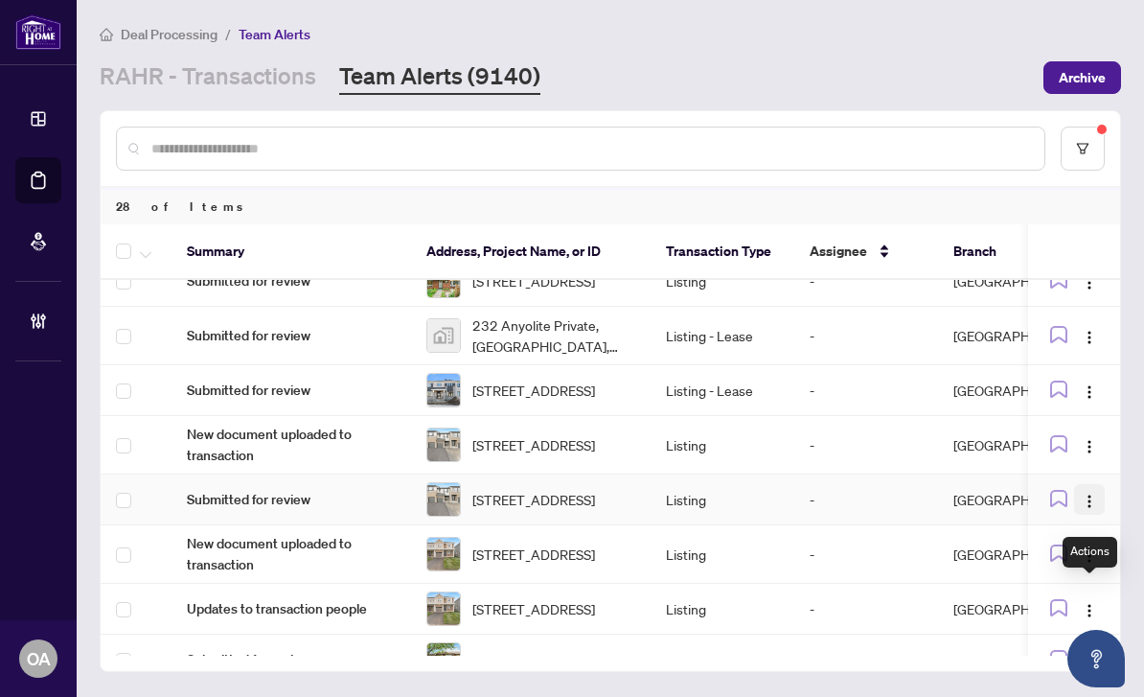
click at [1092, 509] on img "button" at bounding box center [1089, 501] width 15 height 15
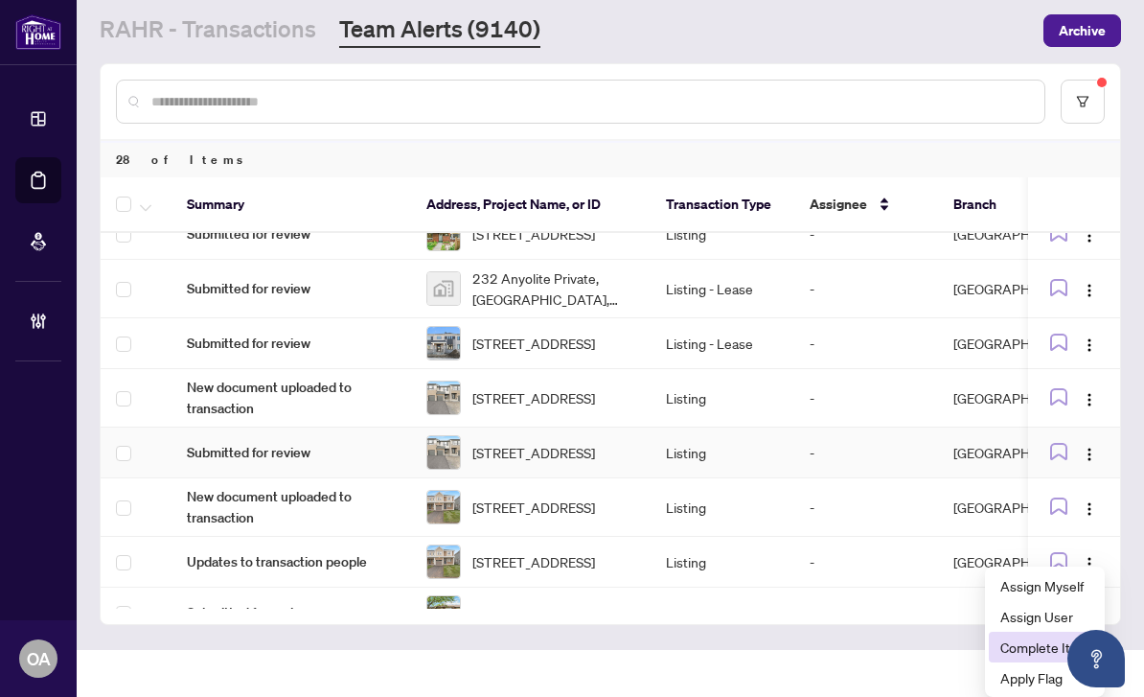
click at [1041, 636] on span "Complete Item" at bounding box center [1045, 646] width 89 height 21
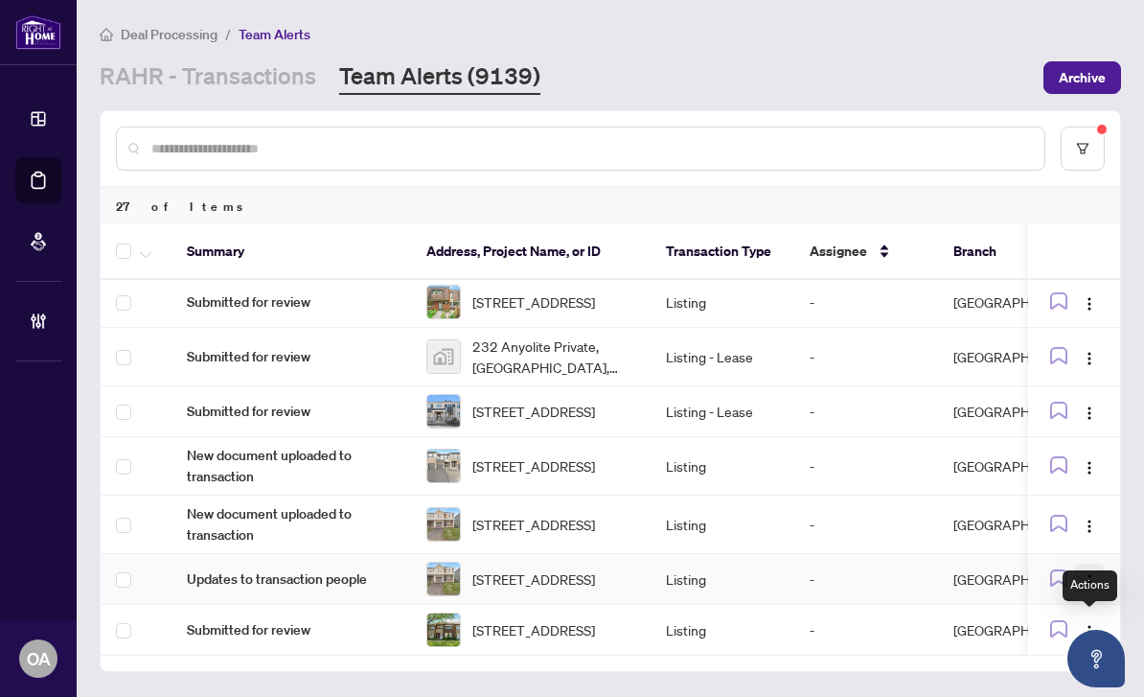
click at [1088, 573] on img "button" at bounding box center [1089, 580] width 15 height 15
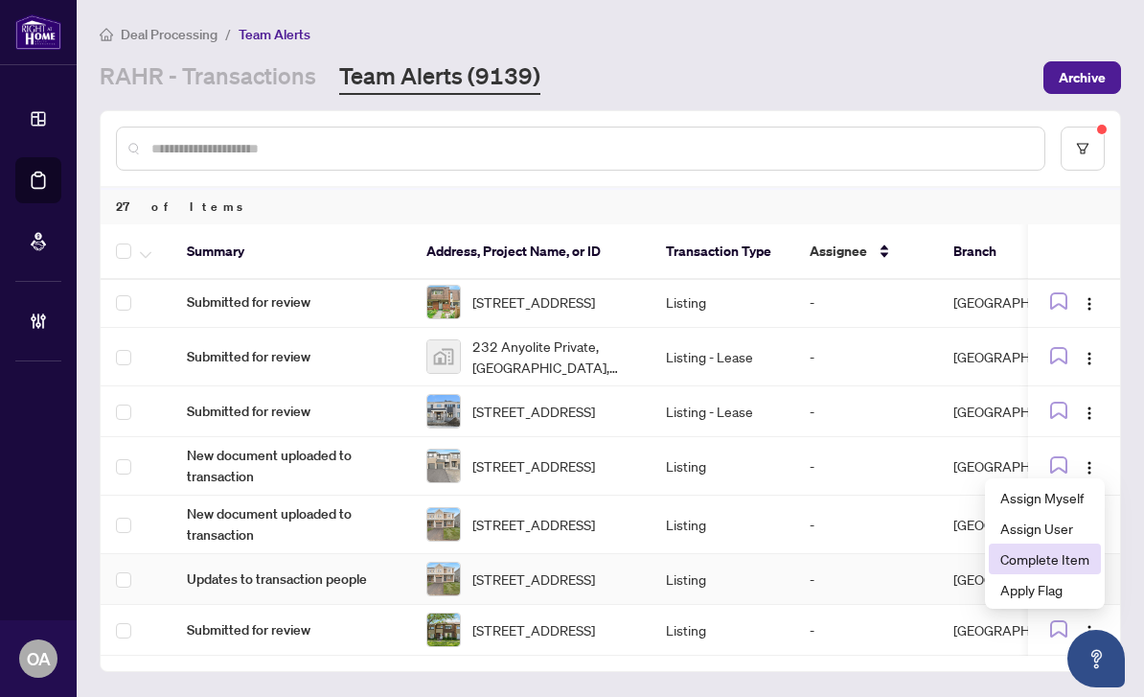
click at [1027, 548] on span "Complete Item" at bounding box center [1045, 558] width 89 height 21
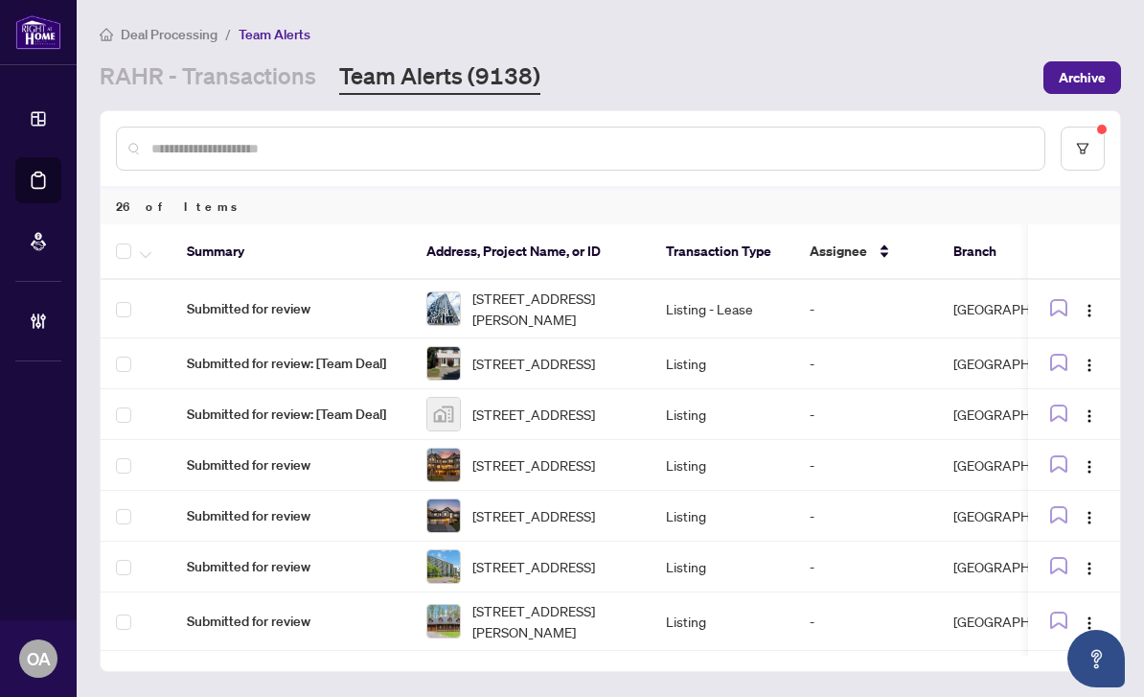
click at [1056, 111] on div at bounding box center [611, 148] width 1020 height 75
click at [1104, 127] on button "button" at bounding box center [1083, 149] width 44 height 44
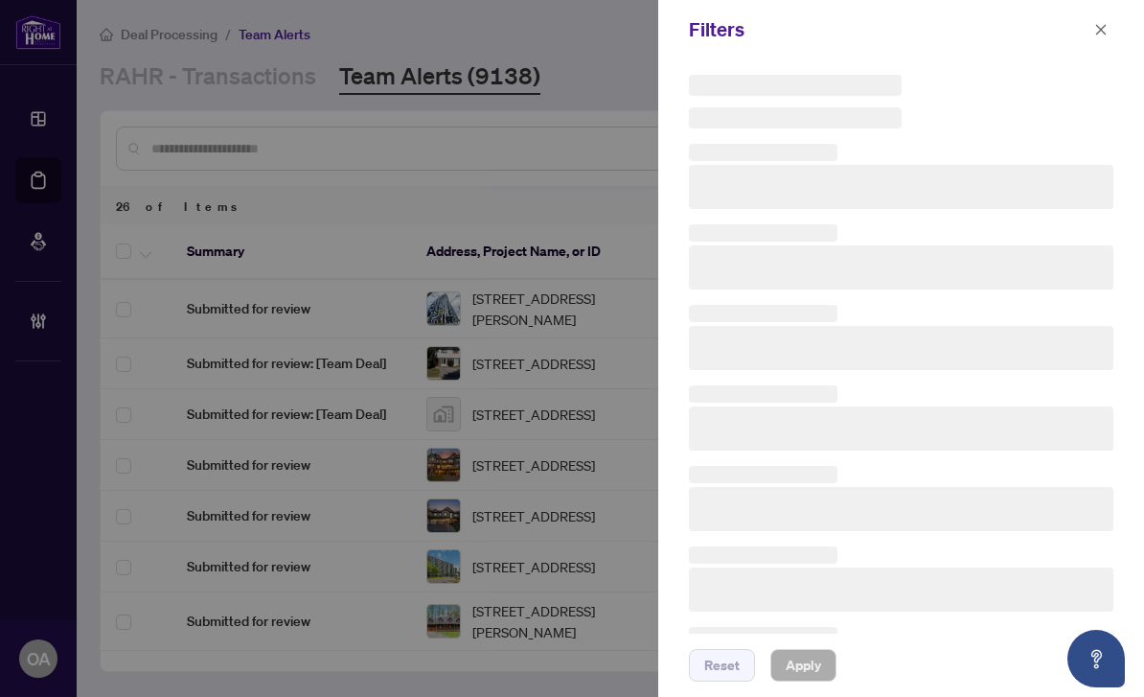
click at [1086, 89] on div at bounding box center [901, 102] width 425 height 54
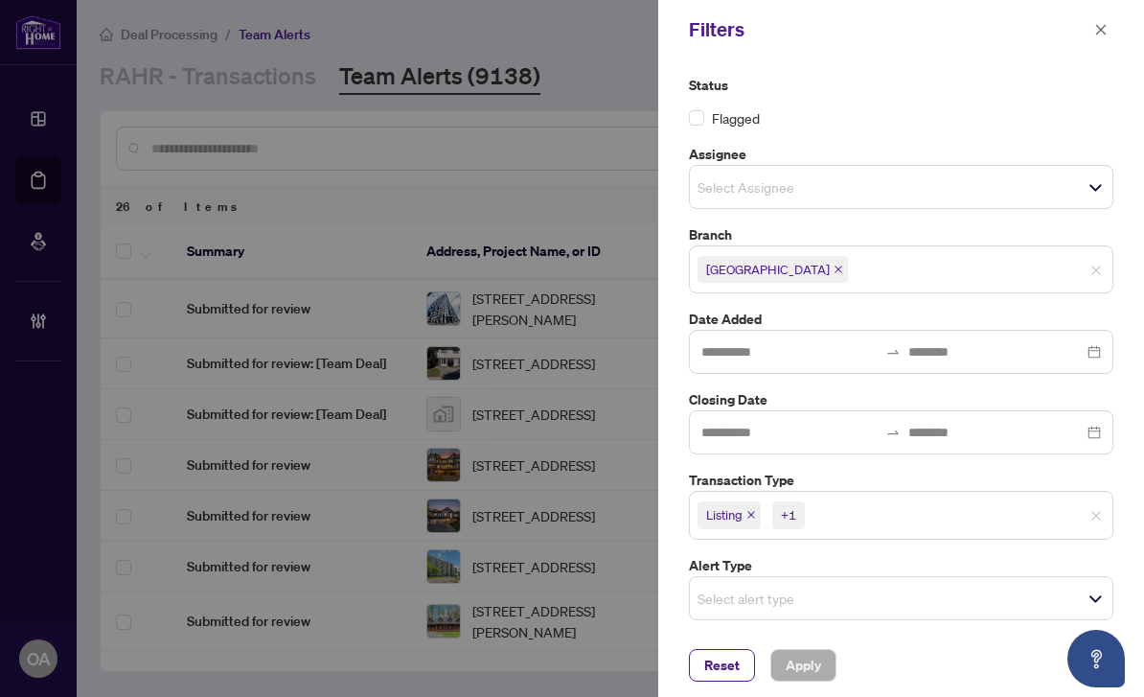
click at [1089, 504] on span "Listing +1" at bounding box center [901, 514] width 423 height 31
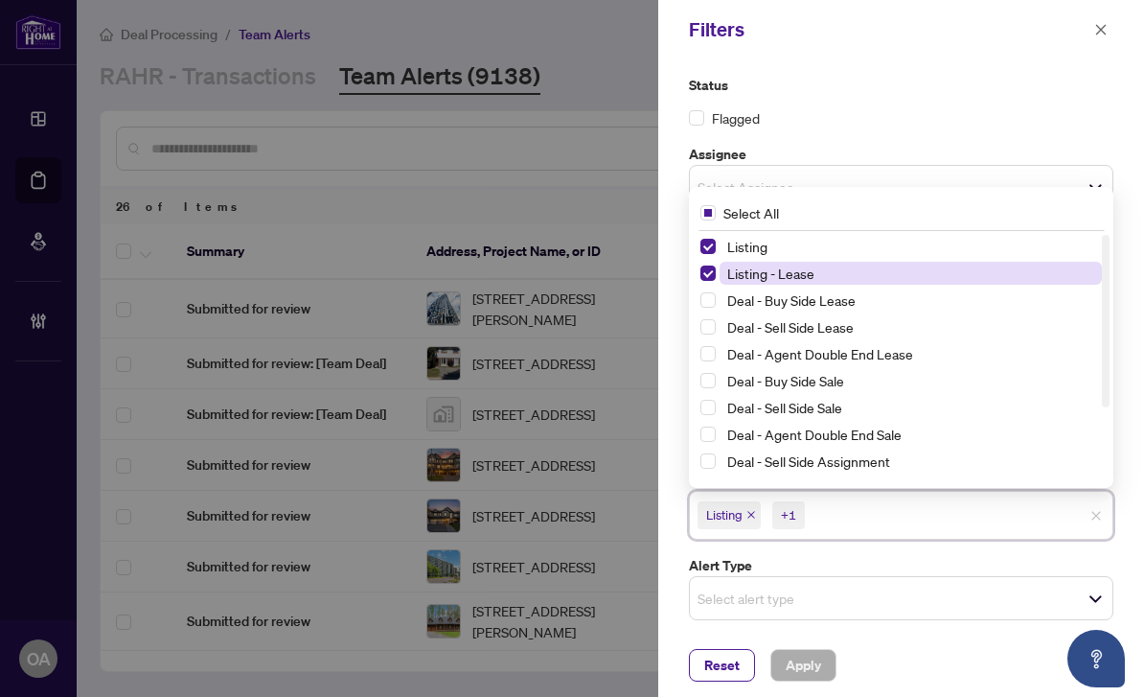
click at [720, 268] on span "Listing - Lease" at bounding box center [911, 273] width 382 height 23
click at [720, 267] on span "Listing - Lease" at bounding box center [911, 273] width 382 height 23
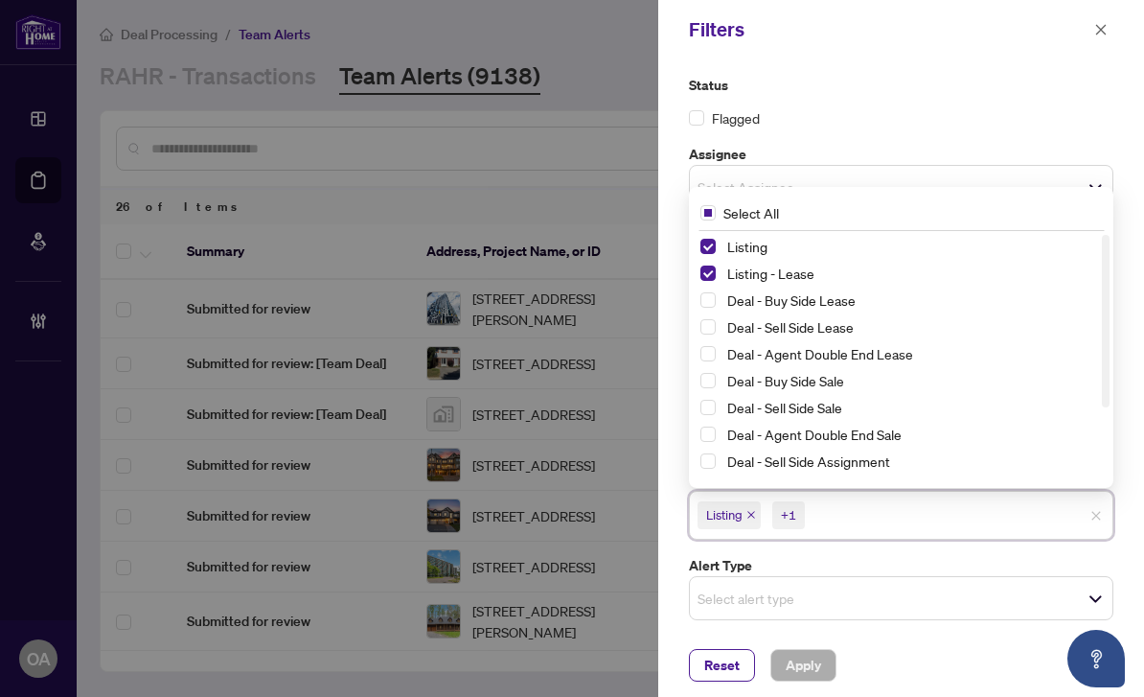
click at [950, 94] on label "Status" at bounding box center [901, 85] width 425 height 21
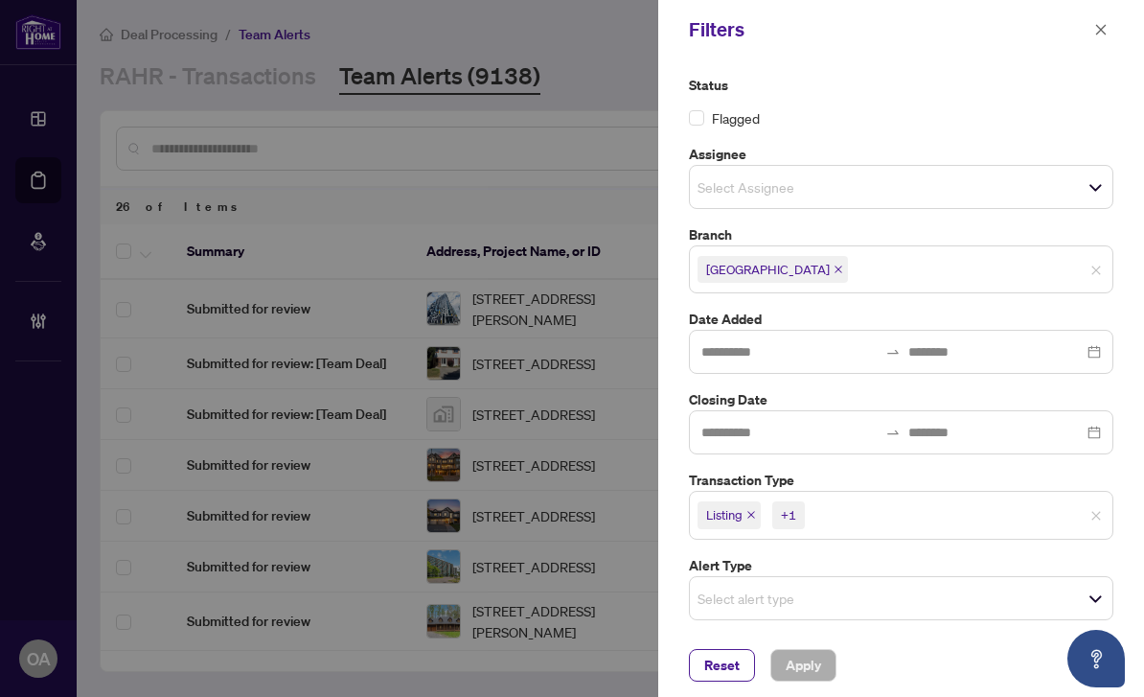
click at [1093, 503] on span "Listing +1" at bounding box center [901, 514] width 423 height 31
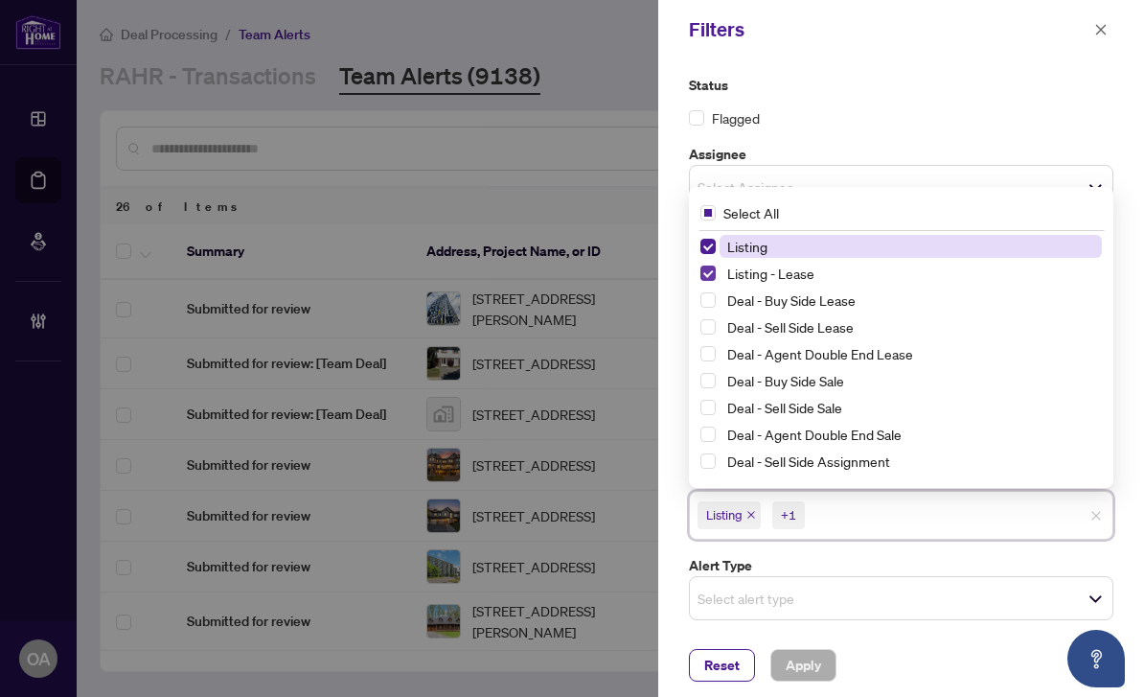
click at [710, 265] on span "Select Listing - Lease" at bounding box center [708, 272] width 15 height 15
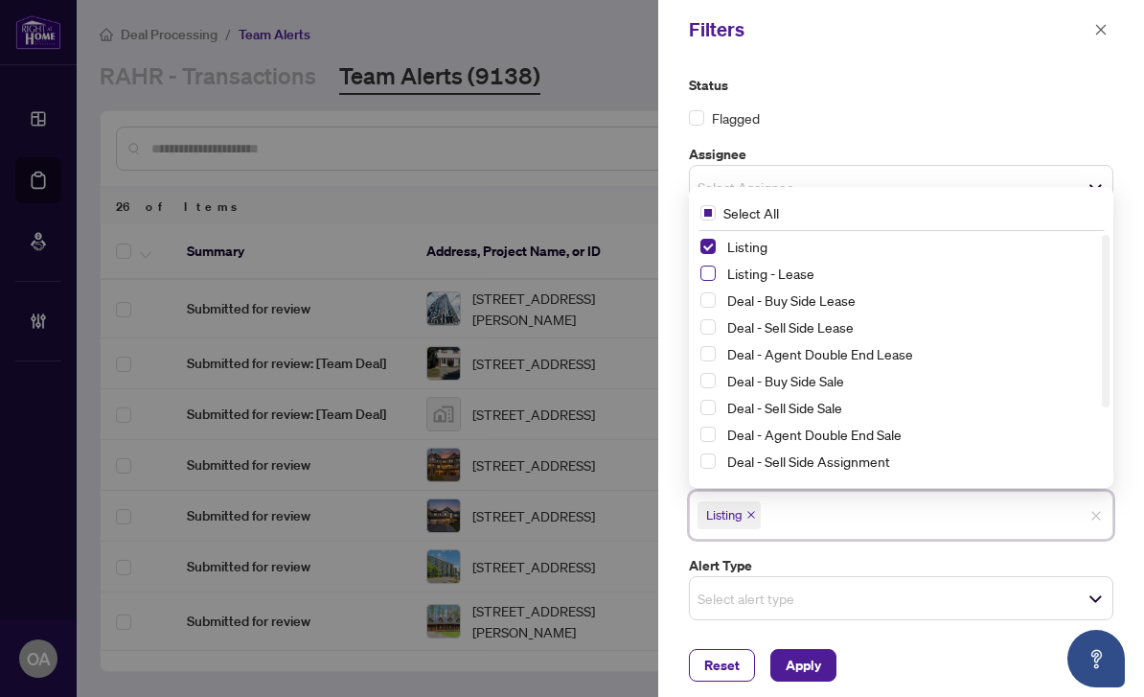
click at [709, 265] on span "Select Listing - Lease" at bounding box center [708, 272] width 15 height 15
click at [713, 239] on span "Select Listing" at bounding box center [708, 246] width 15 height 15
click at [710, 269] on span "Select Listing - Lease" at bounding box center [708, 272] width 15 height 15
click at [975, 54] on div "Filters" at bounding box center [901, 29] width 486 height 59
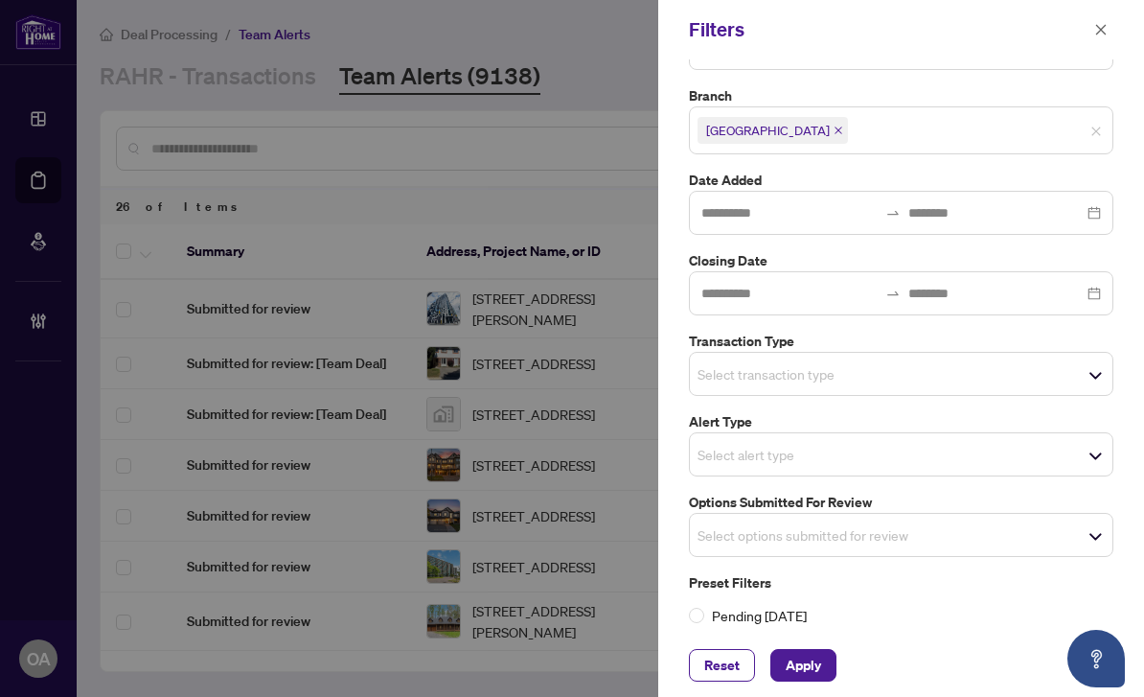
scroll to position [137, 0]
click at [898, 531] on span "Select options submitted for review" at bounding box center [901, 536] width 423 height 27
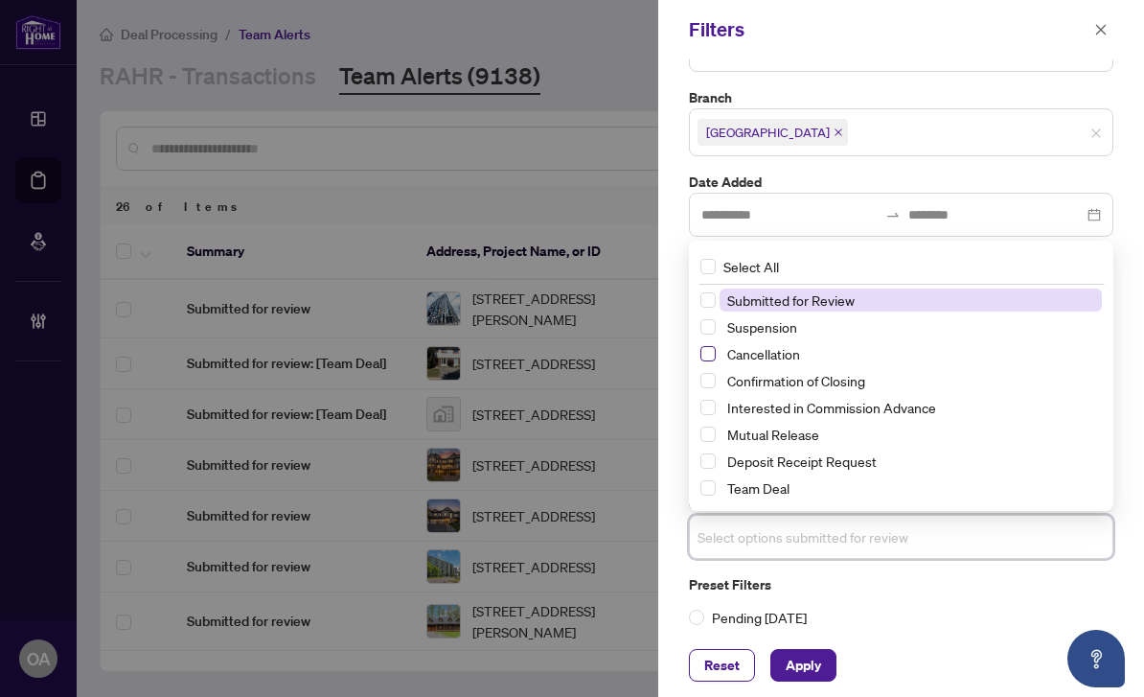
click at [707, 346] on span "Select Cancellation" at bounding box center [708, 353] width 15 height 15
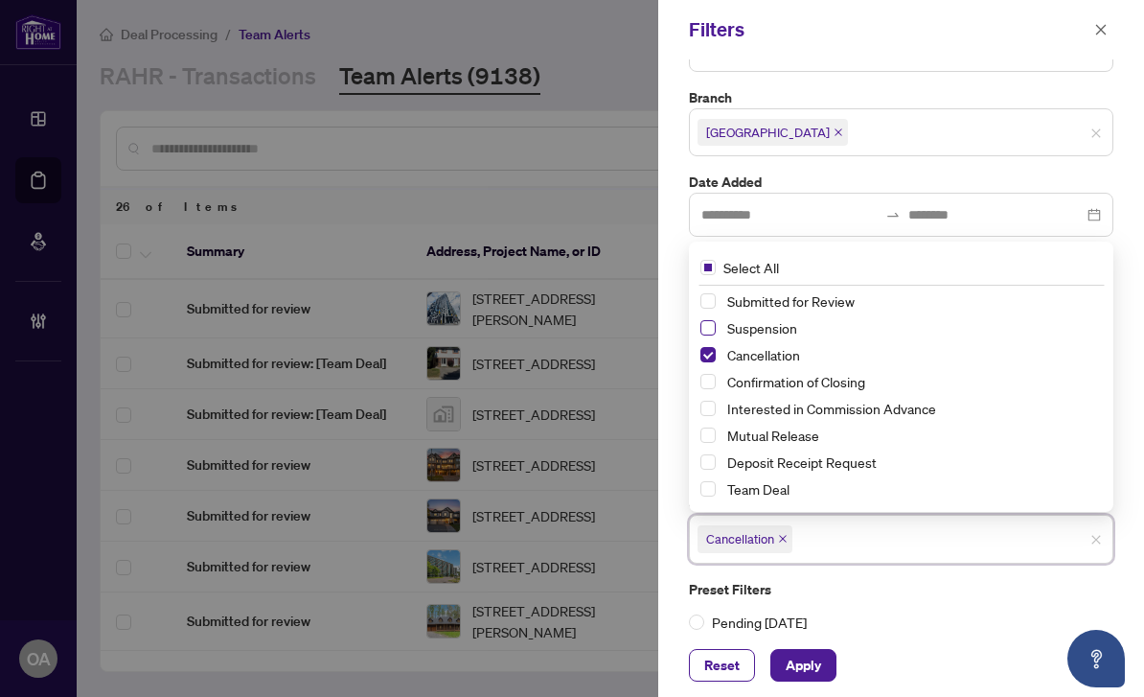
click at [713, 320] on span "Select Suspension" at bounding box center [708, 327] width 15 height 15
click at [703, 427] on span "Select Mutual Release" at bounding box center [708, 434] width 15 height 15
click at [817, 652] on span "Apply" at bounding box center [803, 665] width 35 height 31
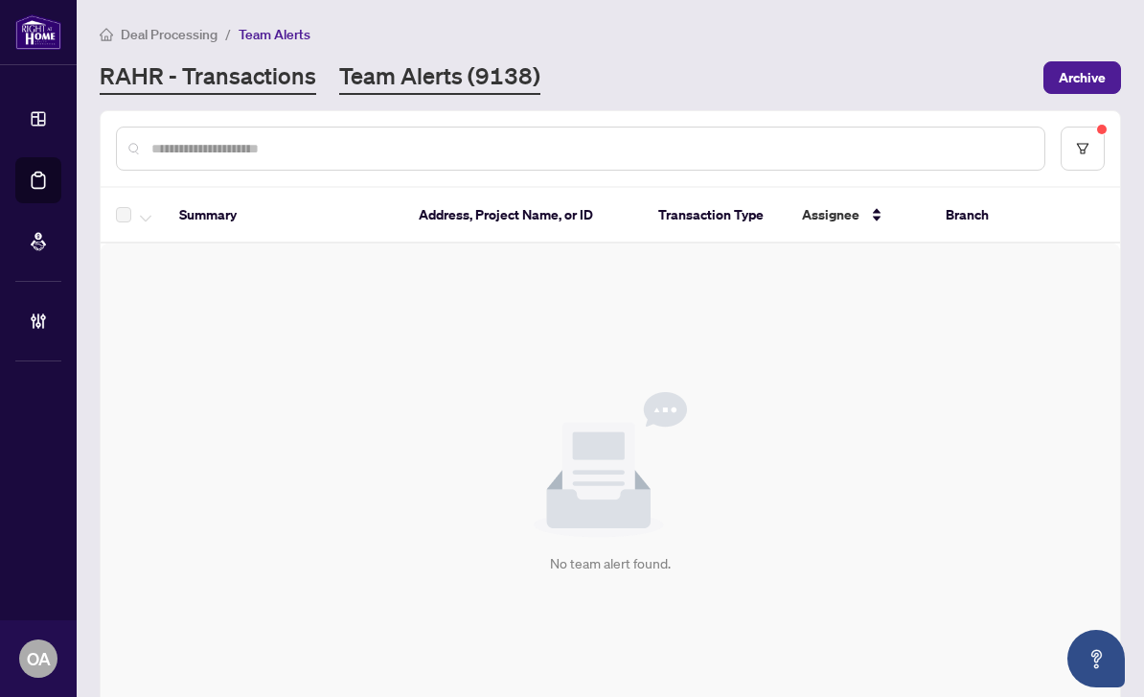
click at [285, 60] on link "RAHR - Transactions" at bounding box center [208, 77] width 217 height 35
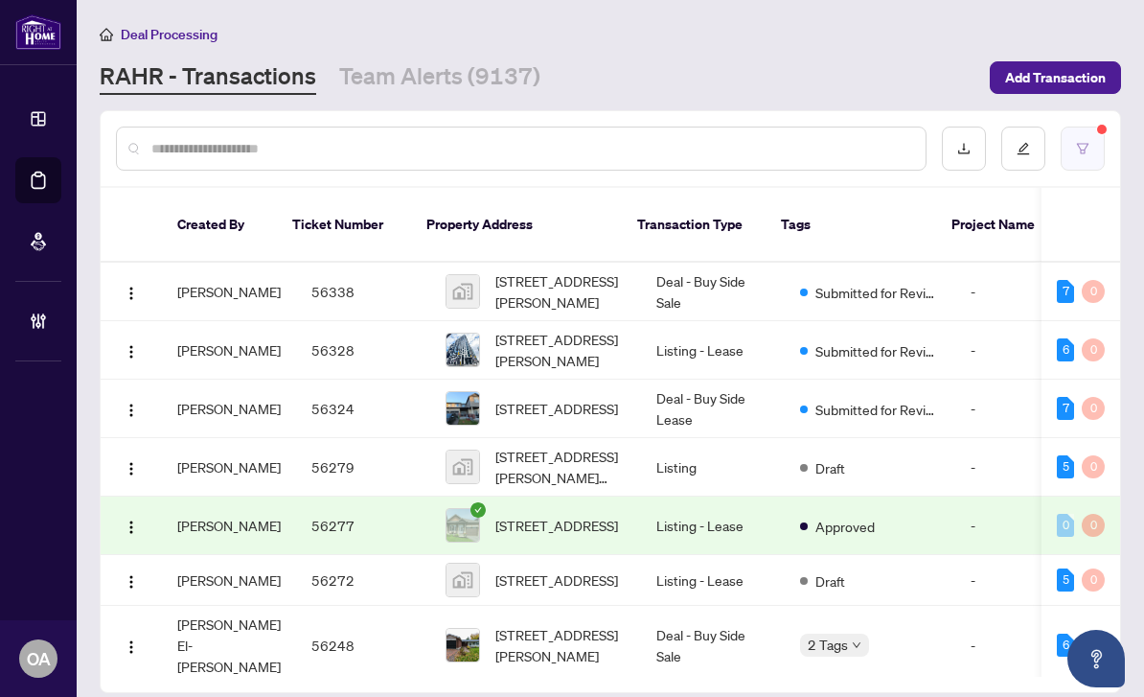
click at [1090, 127] on button "button" at bounding box center [1083, 149] width 44 height 44
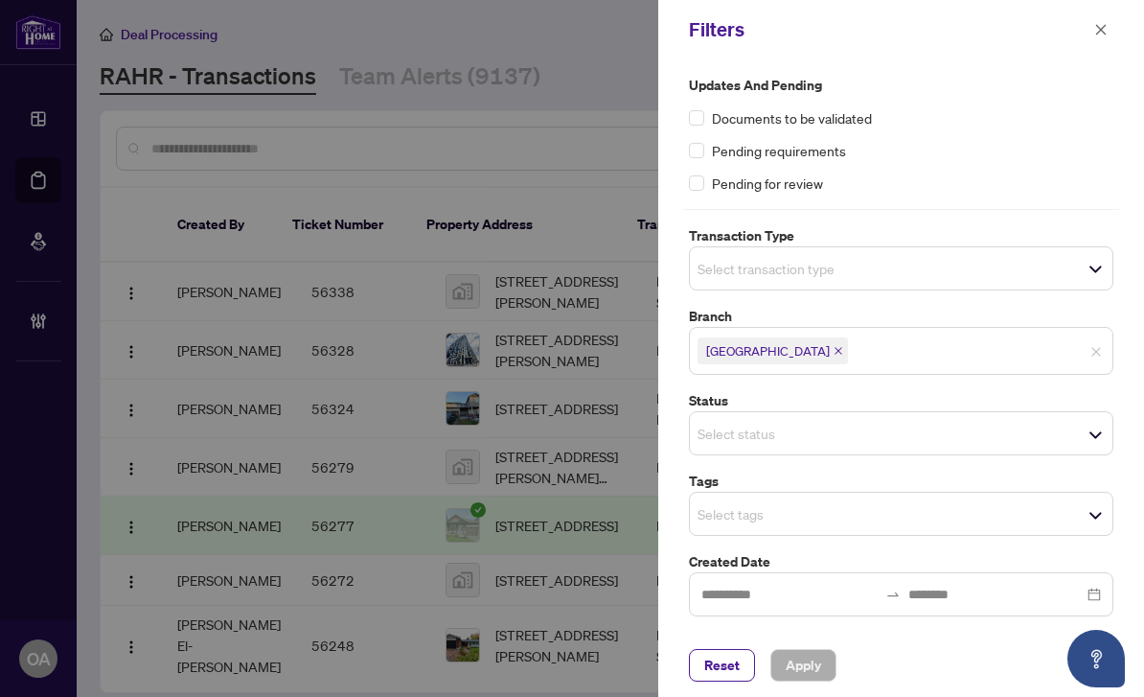
click at [787, 261] on input "search" at bounding box center [765, 268] width 134 height 23
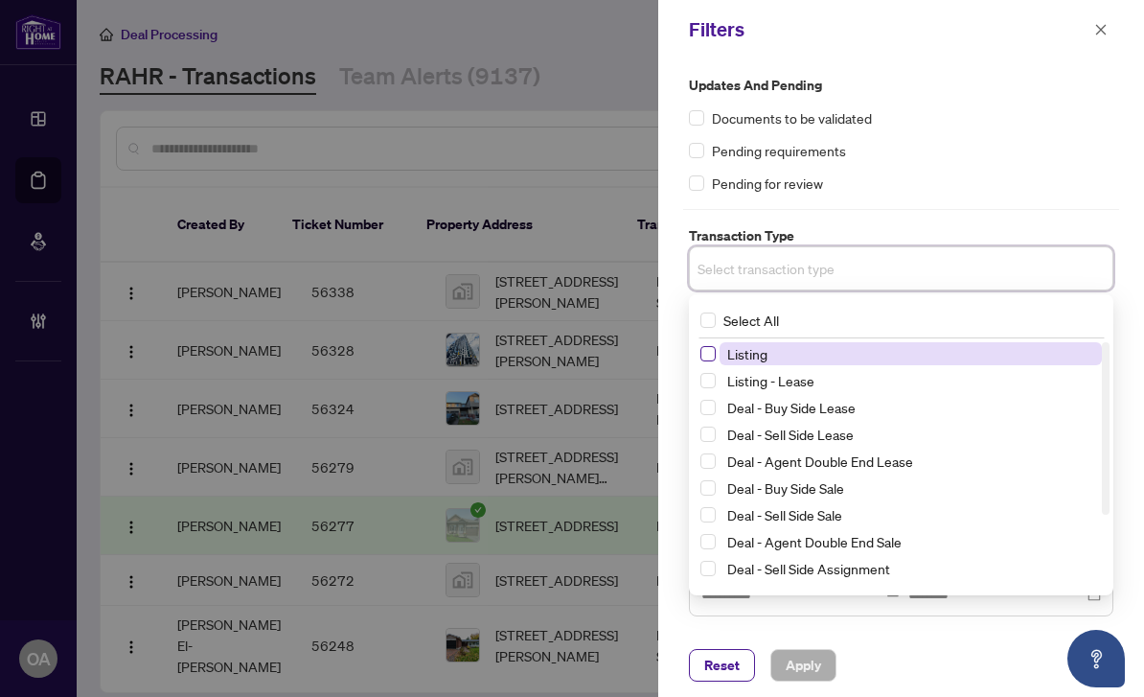
click at [715, 354] on span "Select Listing" at bounding box center [708, 353] width 15 height 15
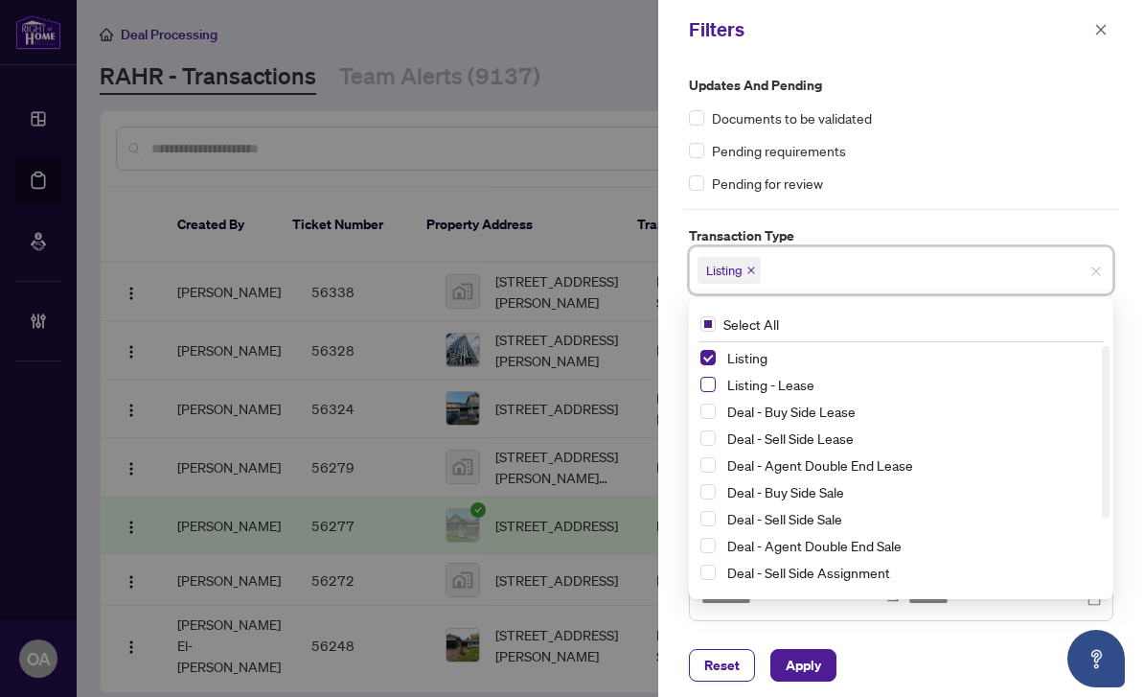
click at [710, 384] on span "Select Listing - Lease" at bounding box center [708, 384] width 15 height 15
click at [1007, 126] on div "Documents to be validated" at bounding box center [901, 117] width 425 height 21
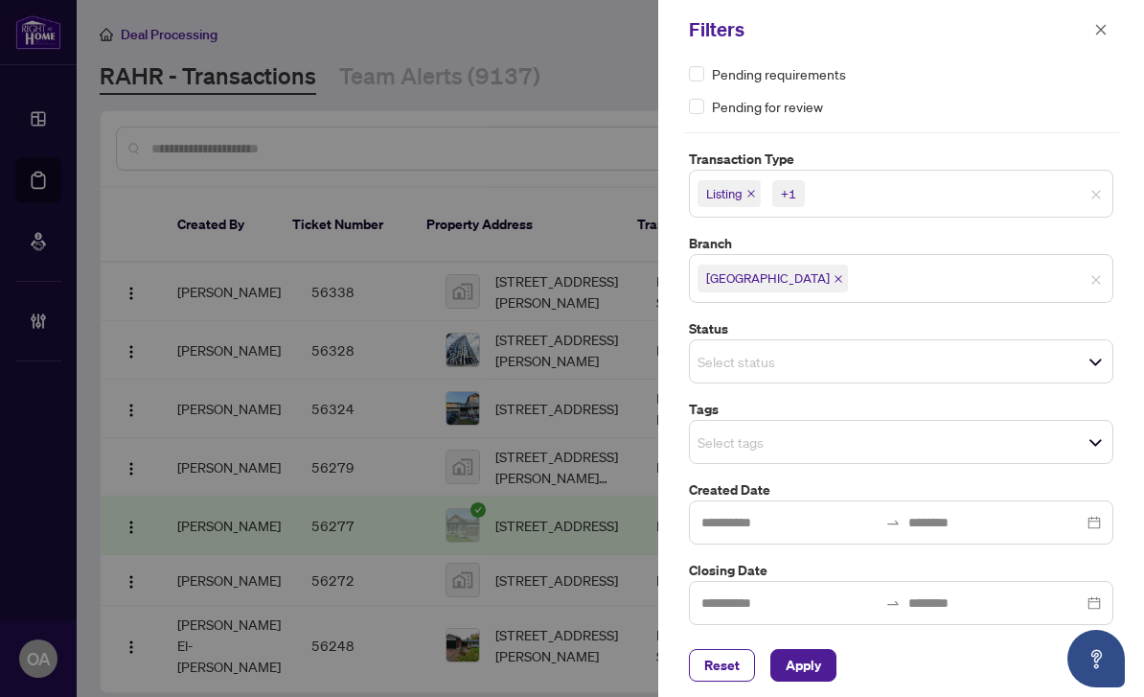
scroll to position [76, 0]
click at [832, 438] on input "search" at bounding box center [765, 442] width 134 height 23
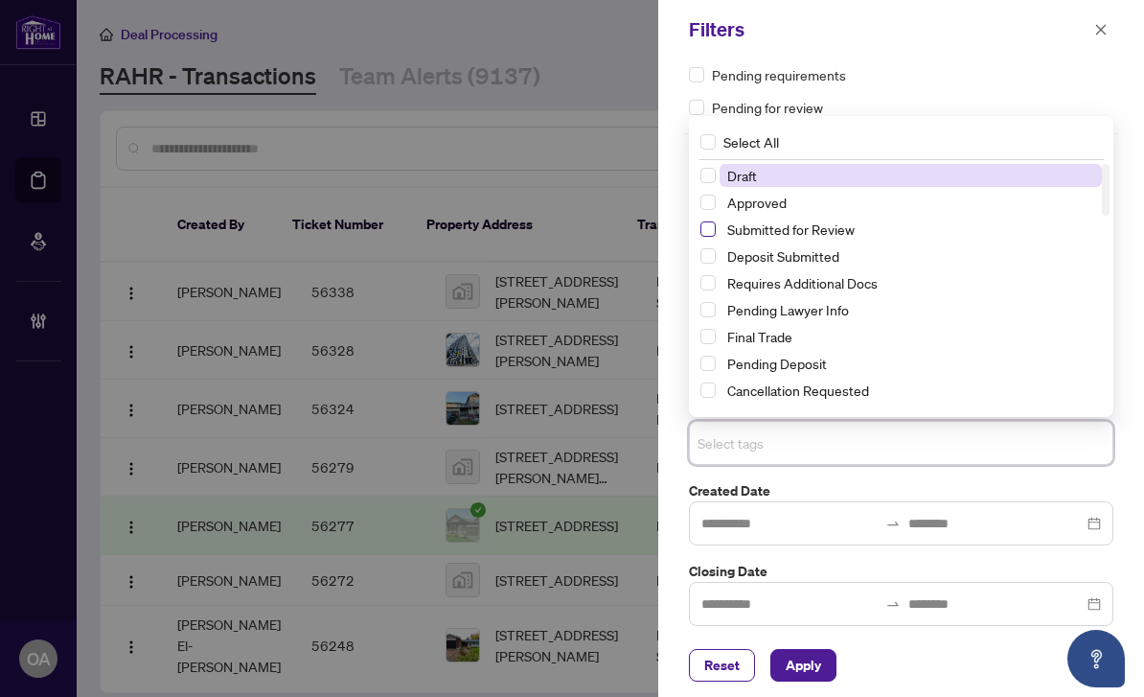
click at [707, 225] on span "Select Submitted for Review" at bounding box center [708, 228] width 15 height 15
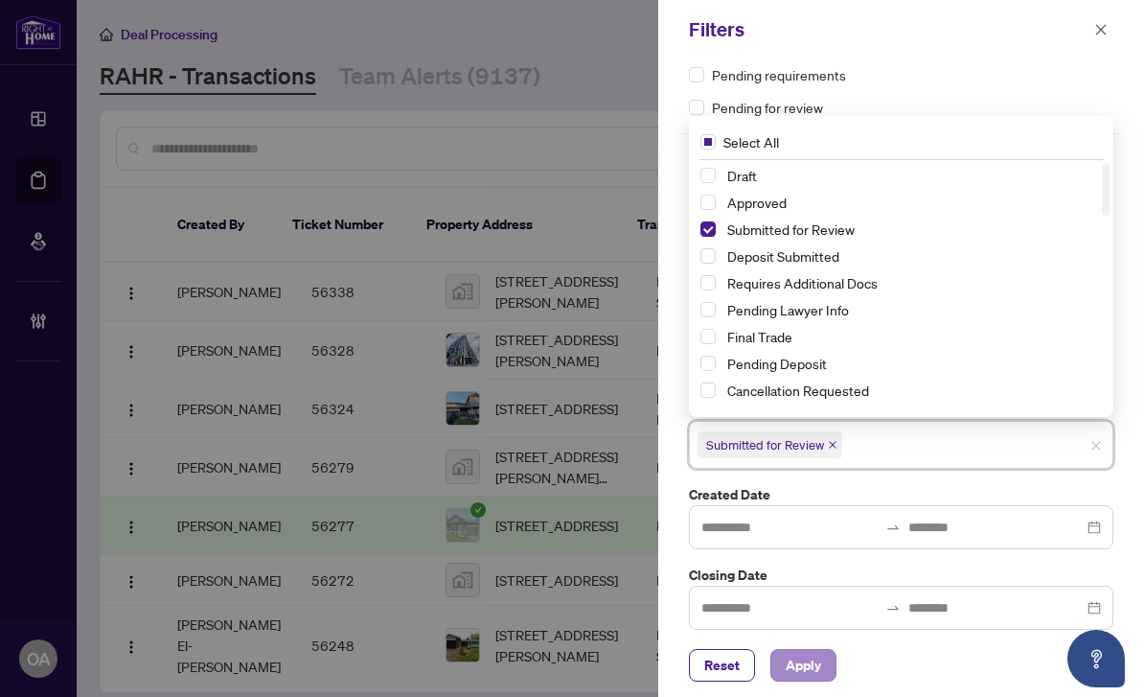
click at [803, 661] on span "Apply" at bounding box center [803, 665] width 35 height 31
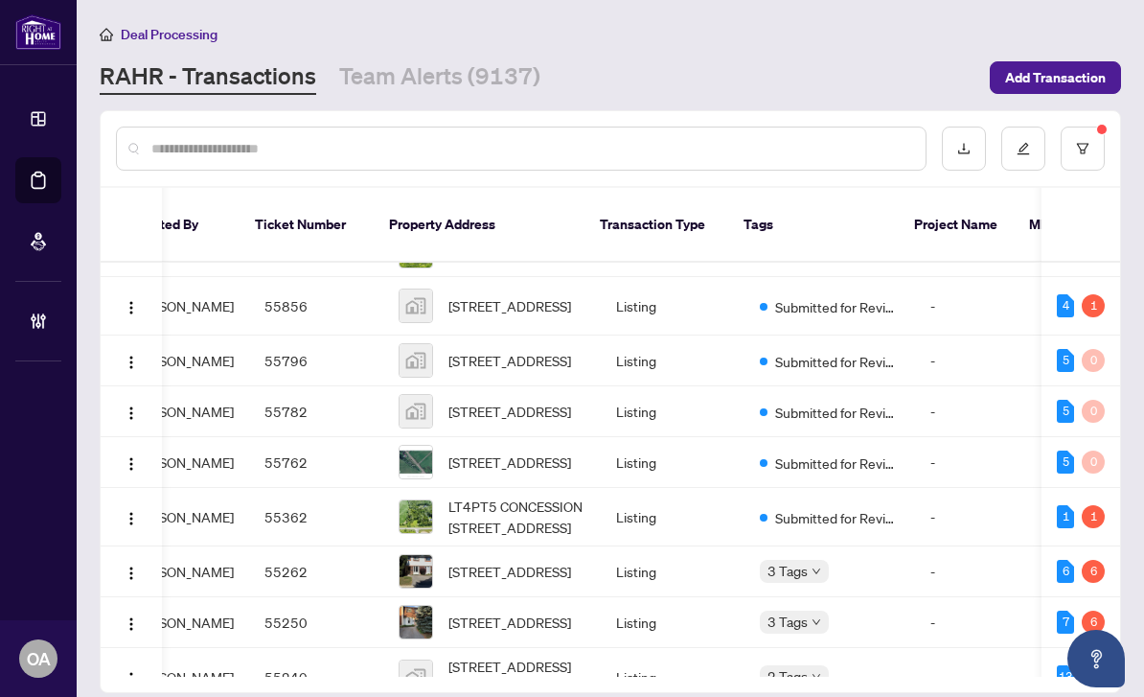
scroll to position [0, 55]
